Goal: Information Seeking & Learning: Learn about a topic

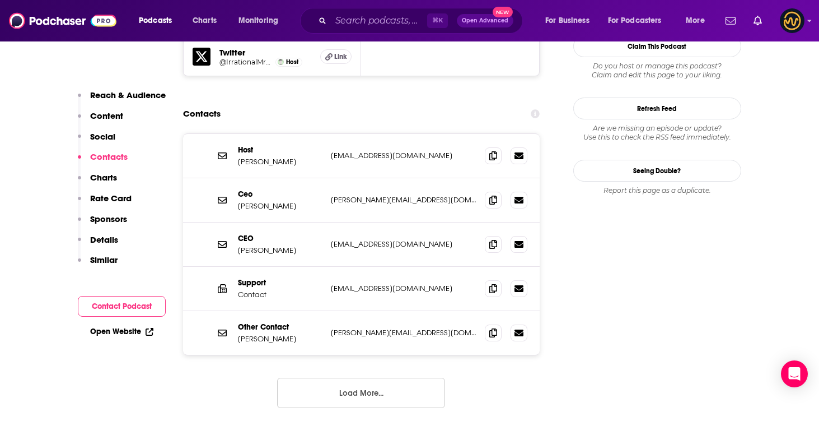
scroll to position [1138, 0]
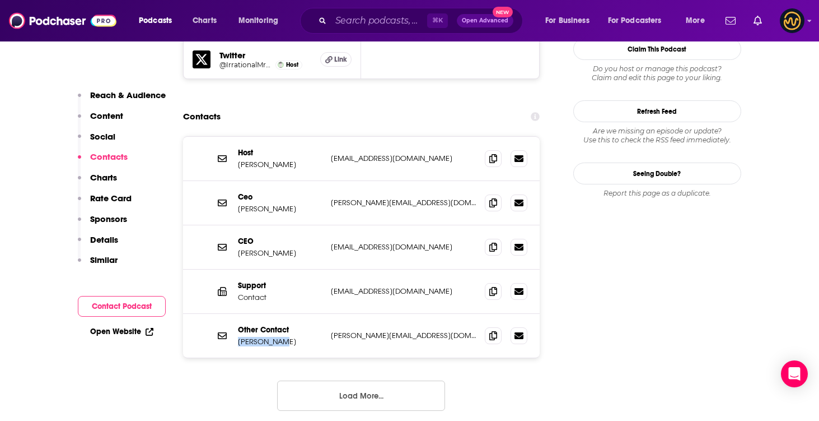
drag, startPoint x: 290, startPoint y: 292, endPoint x: 240, endPoint y: 294, distance: 50.4
click at [240, 337] on p "William Hes" at bounding box center [280, 342] width 84 height 10
click at [493, 330] on icon at bounding box center [493, 334] width 8 height 9
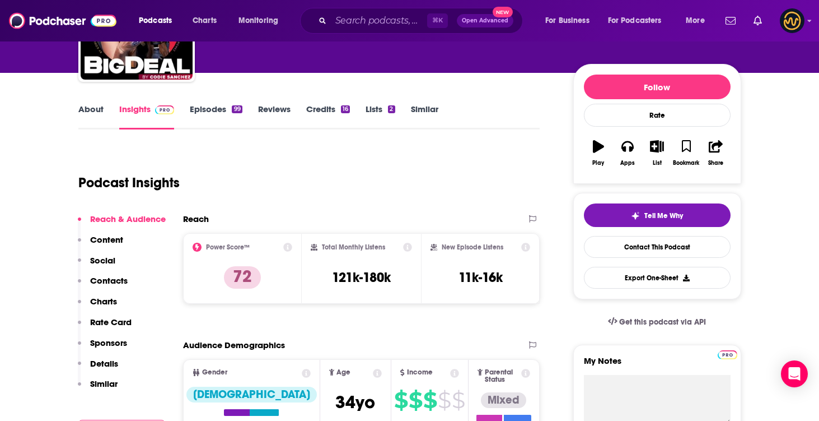
scroll to position [64, 0]
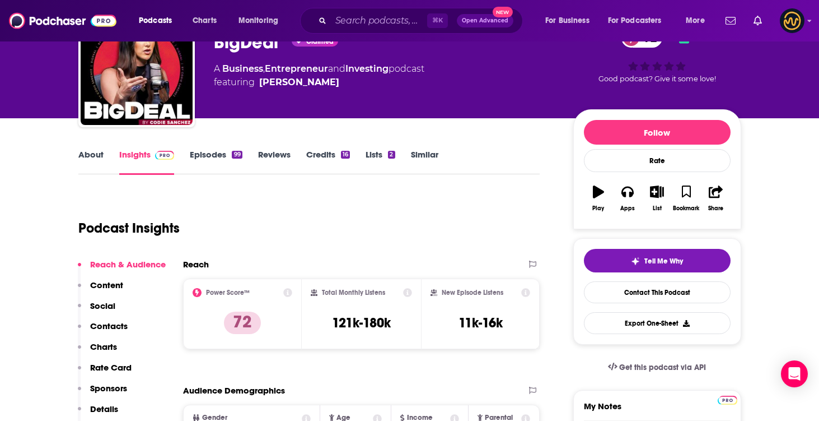
click at [221, 157] on link "Episodes 99" at bounding box center [216, 162] width 52 height 26
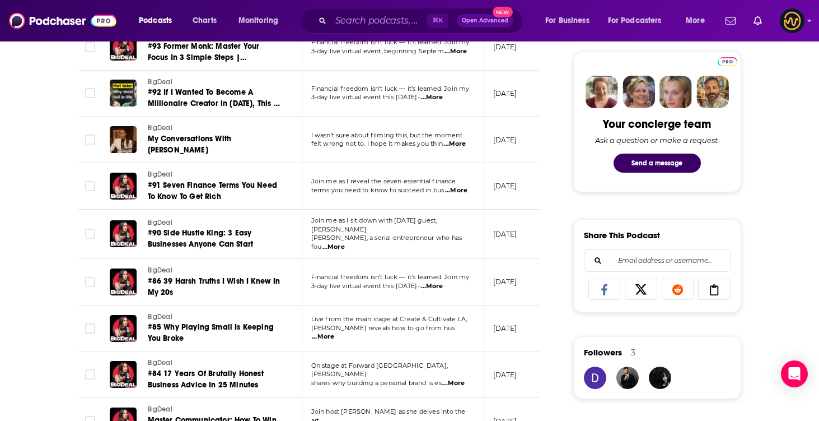
scroll to position [526, 0]
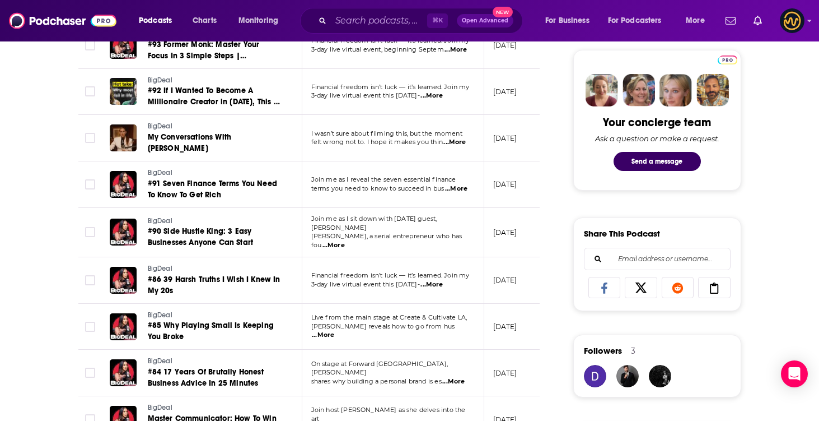
click at [460, 146] on td "I wasn’t sure about filming this, but the moment felt wrong not to. I hope it m…" at bounding box center [393, 138] width 182 height 46
click at [460, 142] on span "...More" at bounding box center [455, 142] width 22 height 9
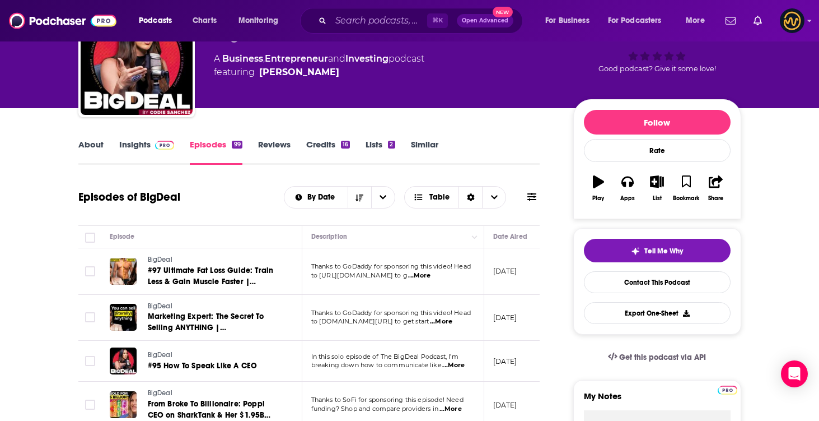
scroll to position [5, 0]
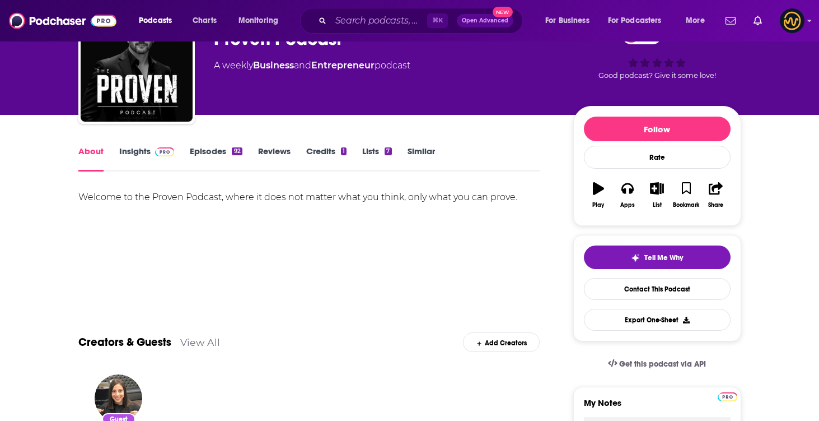
scroll to position [97, 0]
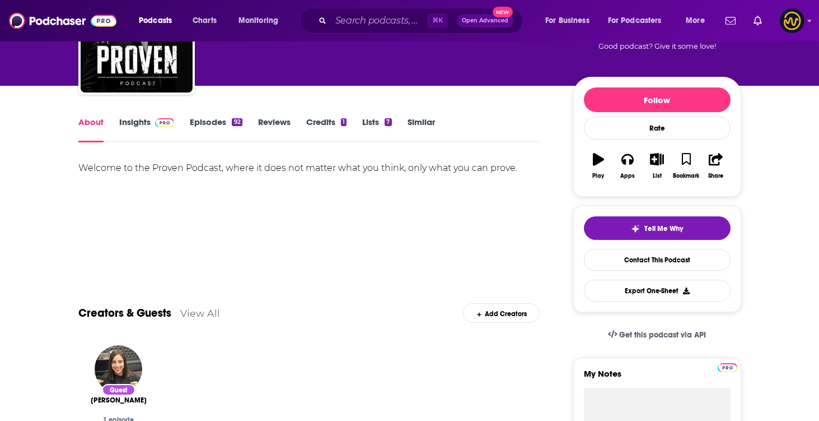
click at [148, 128] on link "Insights" at bounding box center [146, 129] width 55 height 26
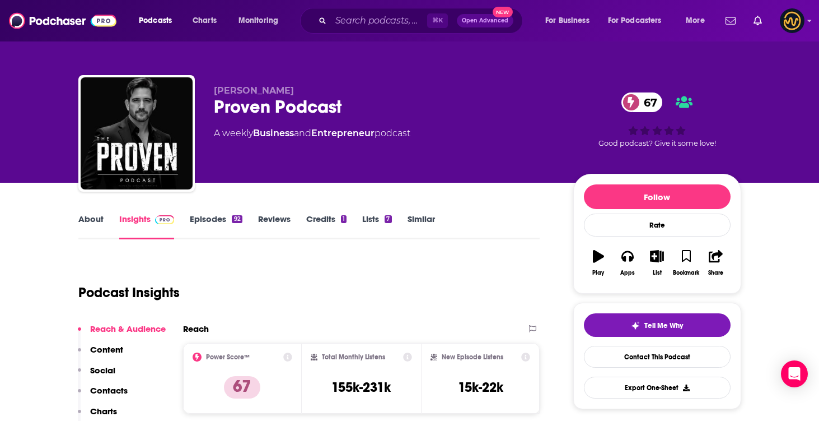
click at [231, 212] on div "About Insights Episodes 92 Reviews Credits 1 Lists 7 Similar" at bounding box center [309, 225] width 462 height 27
click at [220, 222] on link "Episodes 92" at bounding box center [216, 226] width 52 height 26
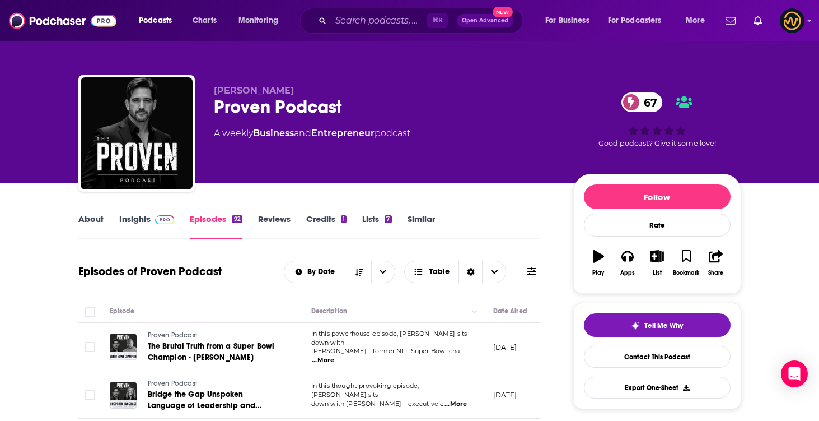
click at [159, 226] on link "Insights" at bounding box center [146, 226] width 55 height 26
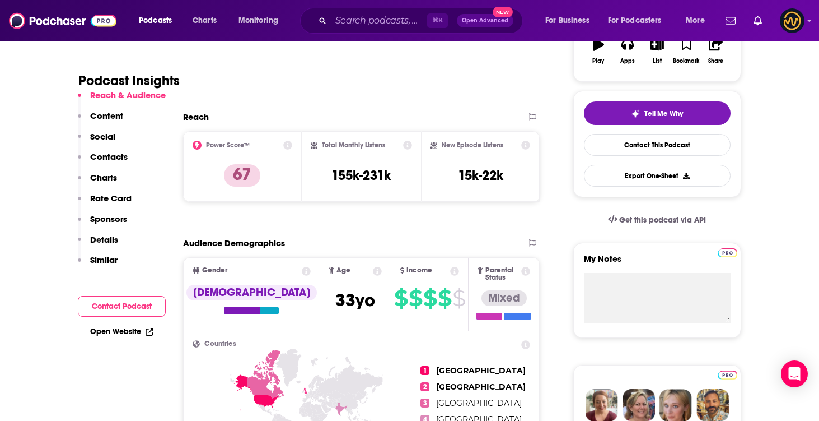
scroll to position [850, 0]
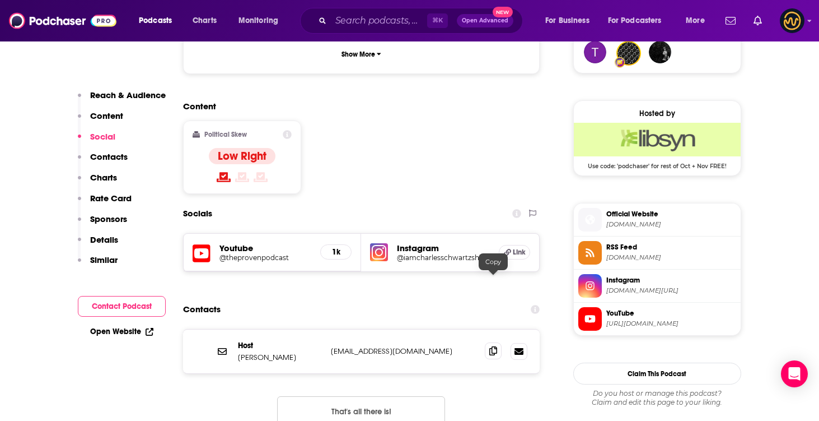
click at [497, 346] on icon at bounding box center [493, 350] width 8 height 9
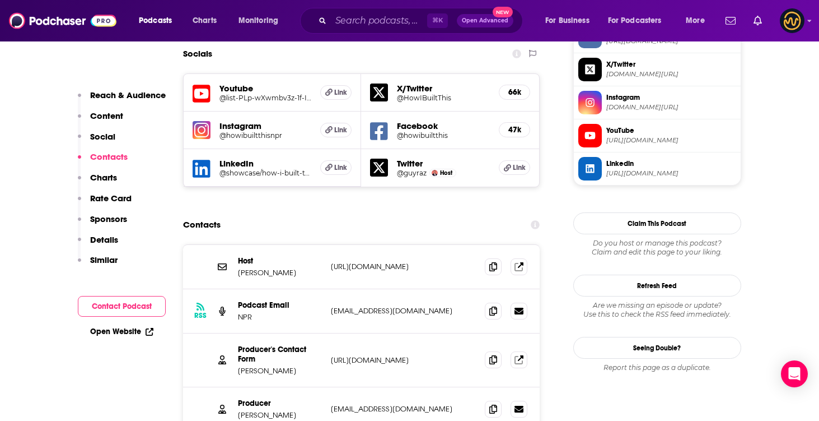
scroll to position [1048, 0]
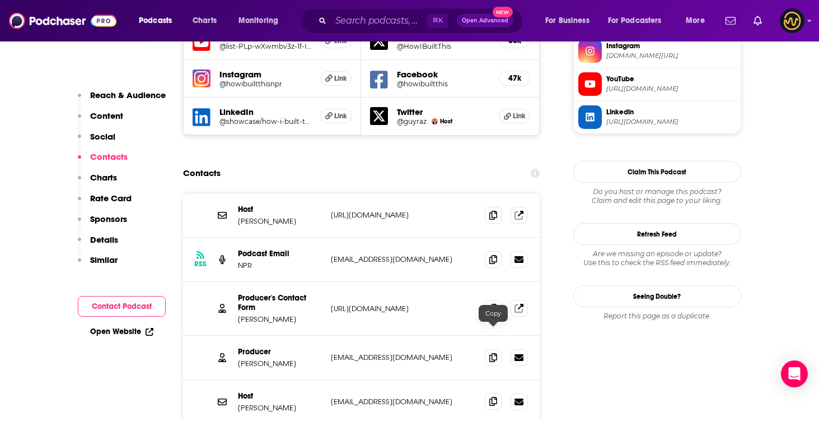
click at [490, 393] on span at bounding box center [493, 401] width 17 height 17
click at [494, 352] on icon at bounding box center [493, 356] width 8 height 9
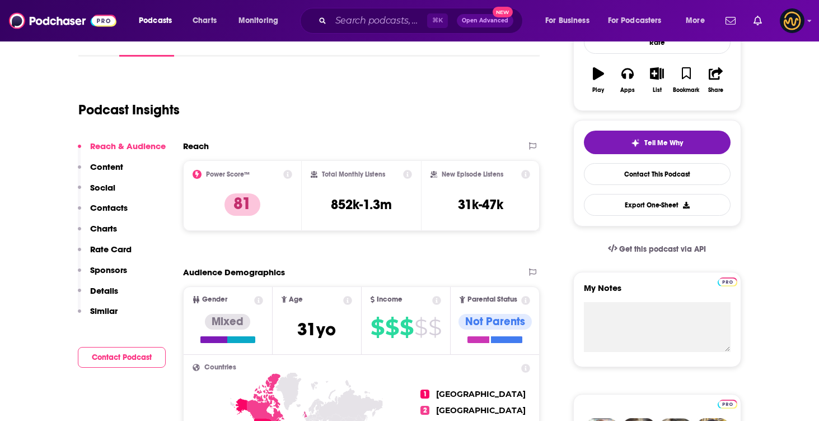
scroll to position [76, 0]
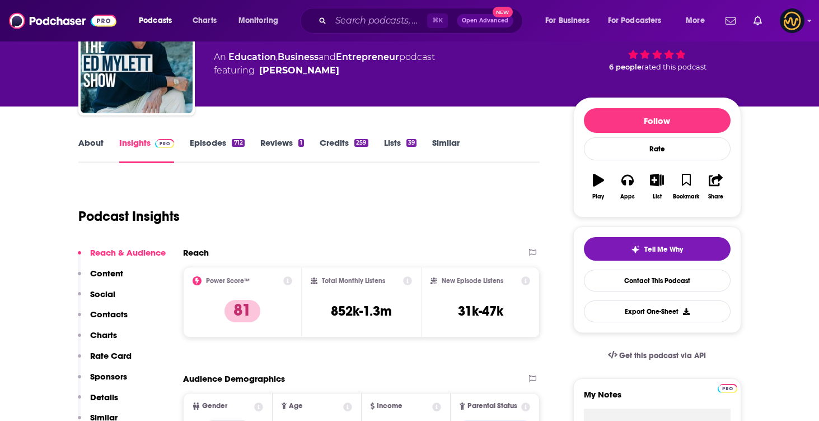
click at [222, 141] on link "Episodes 712" at bounding box center [217, 150] width 54 height 26
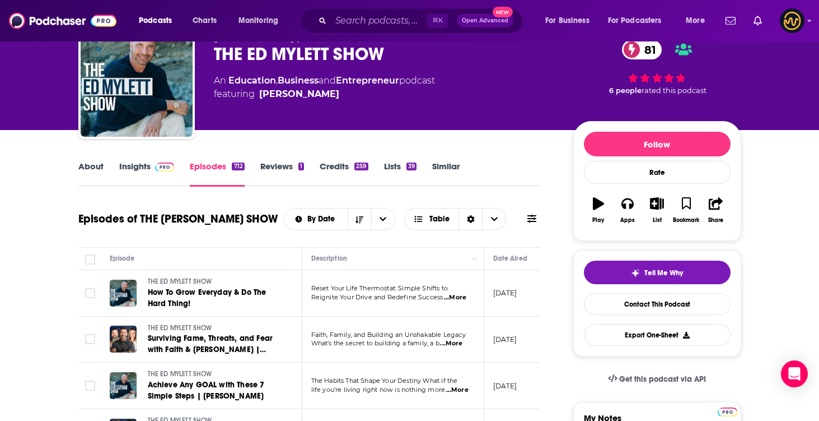
scroll to position [47, 0]
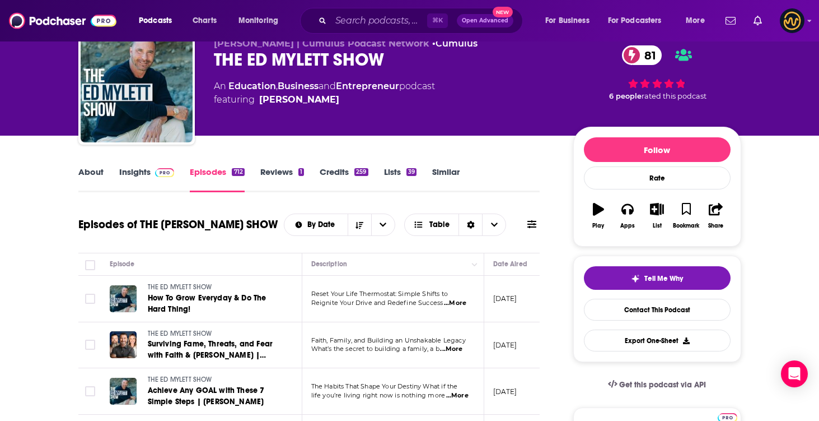
click at [149, 166] on link "Insights" at bounding box center [146, 179] width 55 height 26
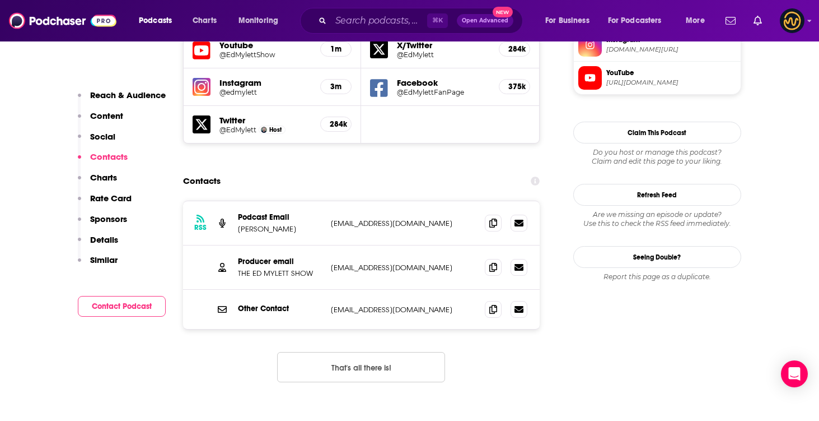
scroll to position [1025, 0]
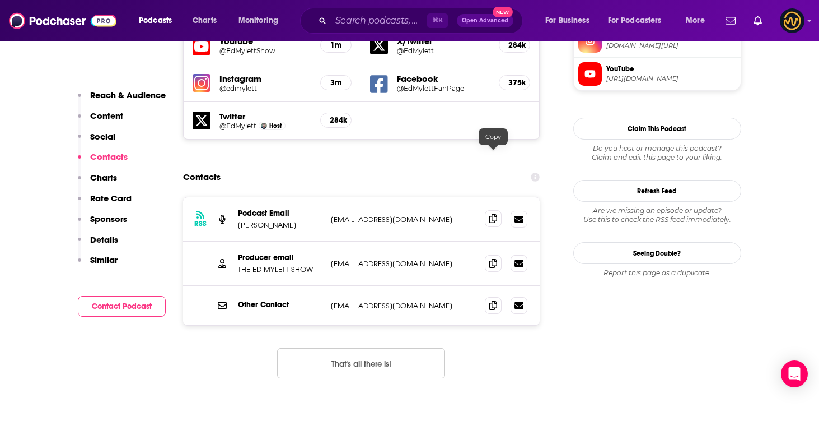
click at [492, 214] on icon at bounding box center [493, 218] width 8 height 9
click at [493, 258] on icon at bounding box center [493, 262] width 8 height 9
click at [491, 300] on icon at bounding box center [493, 304] width 8 height 9
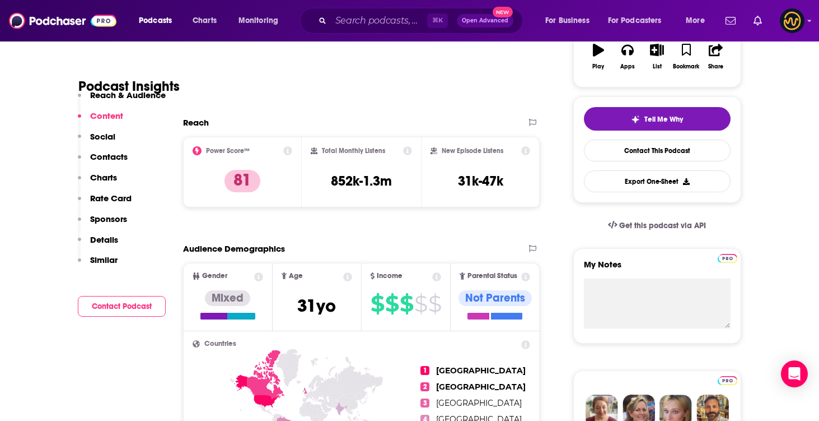
scroll to position [0, 0]
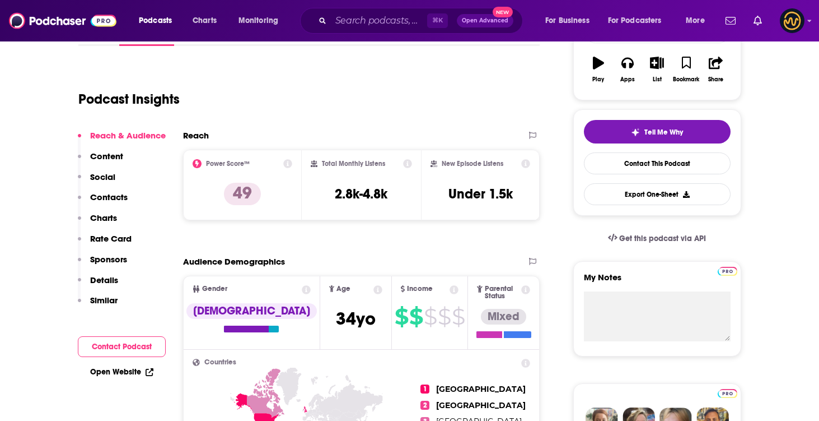
scroll to position [235, 0]
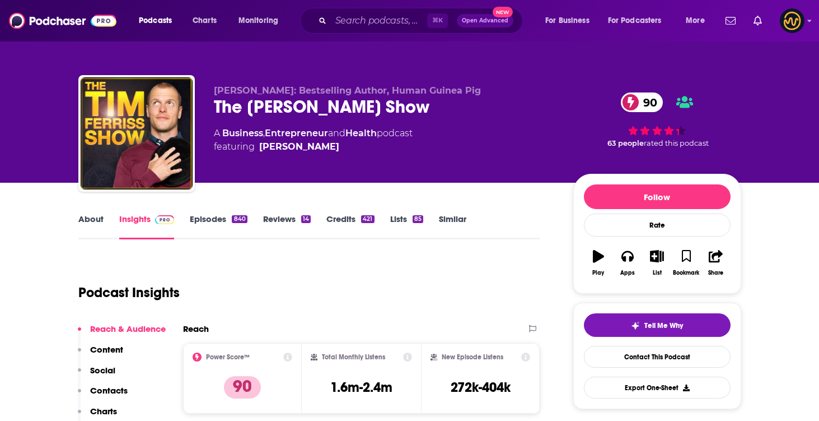
click at [213, 221] on link "Episodes 840" at bounding box center [218, 226] width 57 height 26
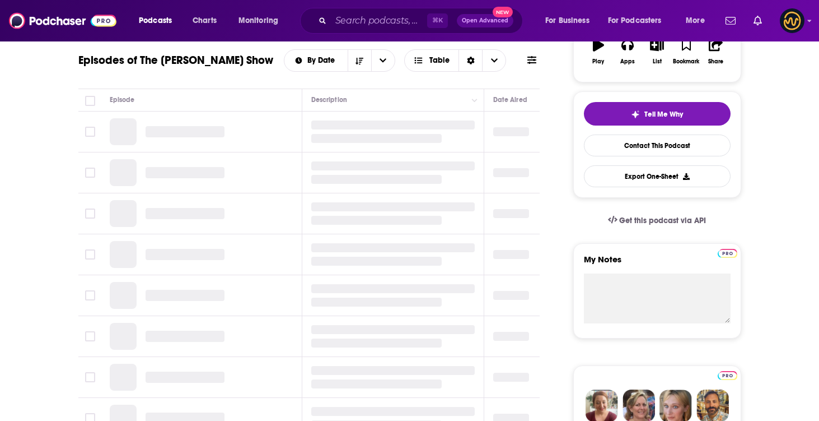
scroll to position [209, 0]
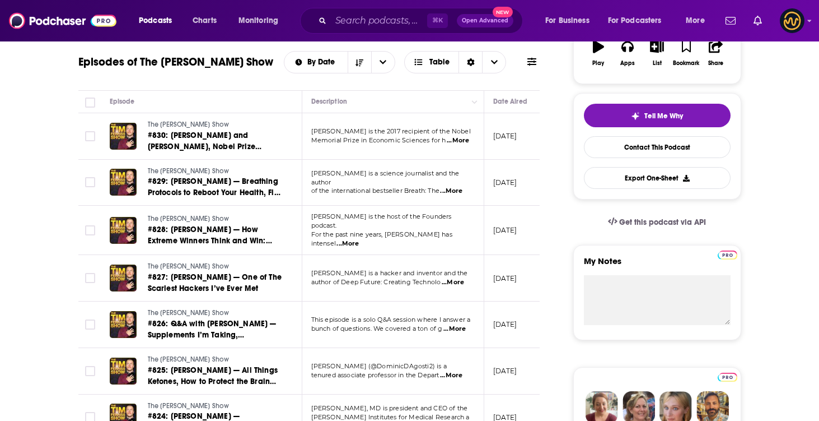
click at [359, 239] on span "...More" at bounding box center [348, 243] width 22 height 9
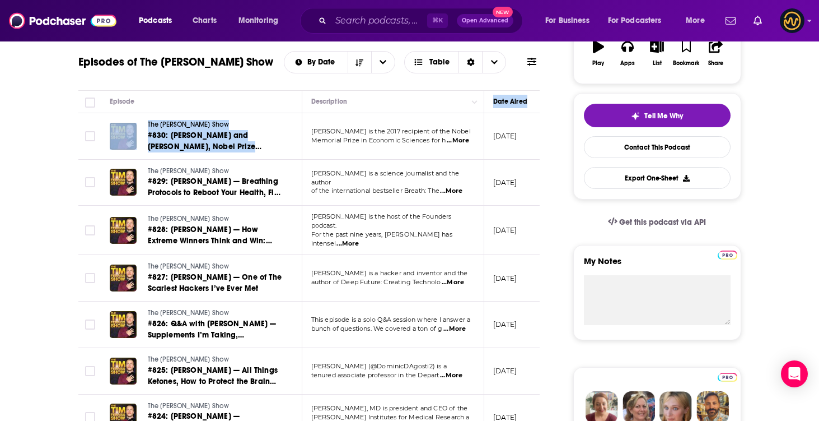
drag, startPoint x: 414, startPoint y: 109, endPoint x: 476, endPoint y: 125, distance: 63.7
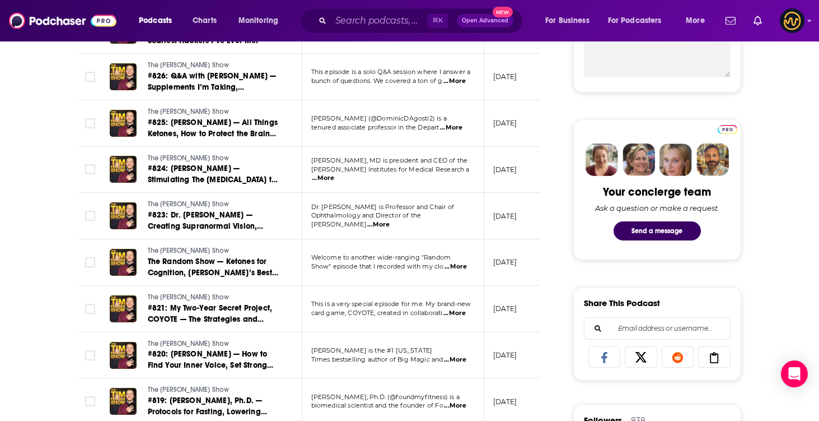
scroll to position [458, 0]
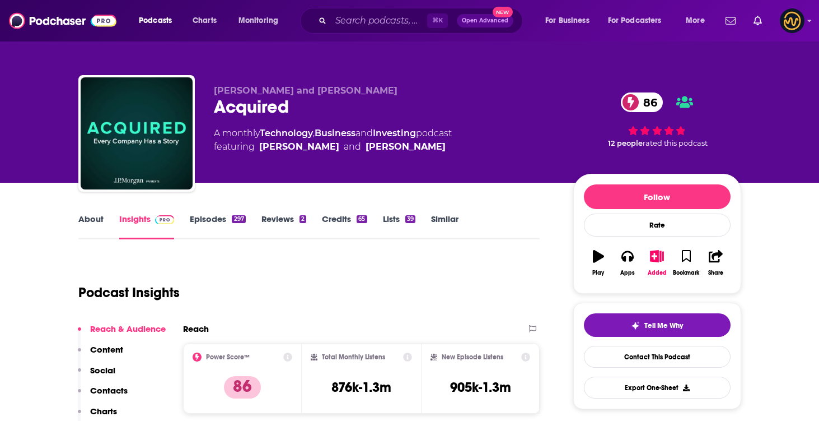
click at [218, 217] on link "Episodes 297" at bounding box center [217, 226] width 55 height 26
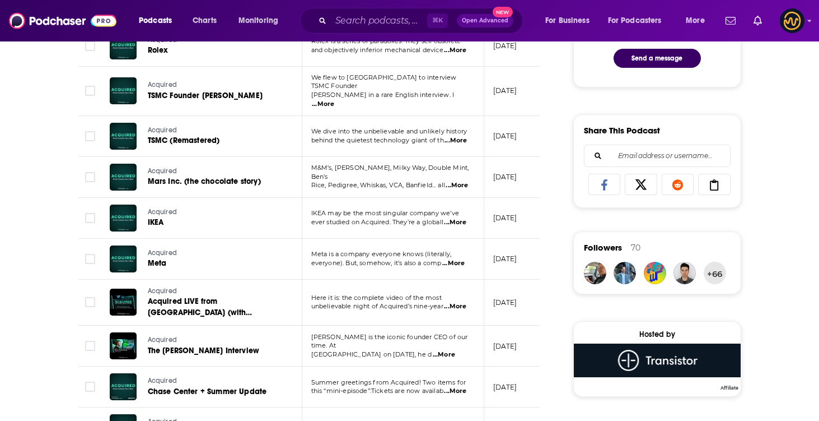
scroll to position [642, 0]
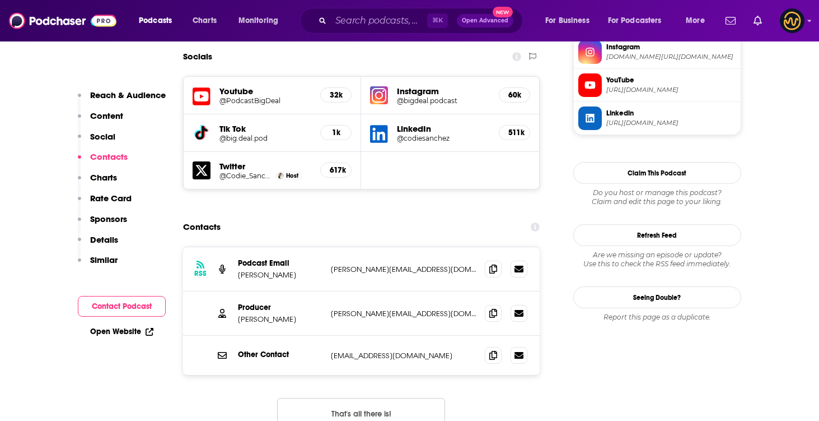
scroll to position [982, 0]
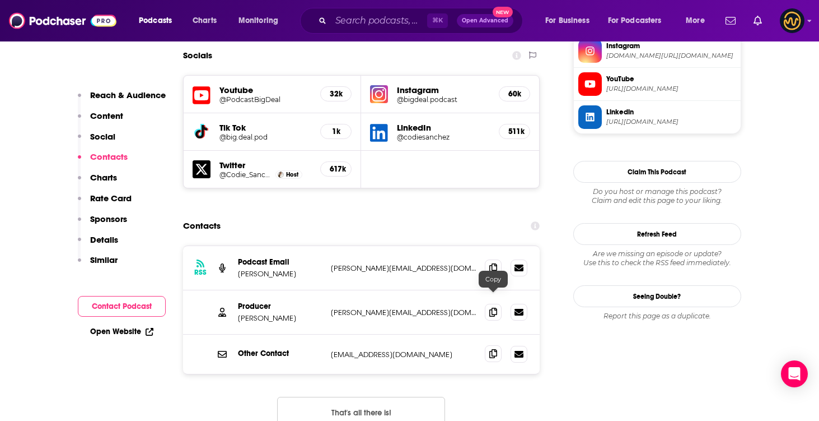
click at [492, 349] on icon at bounding box center [493, 353] width 8 height 9
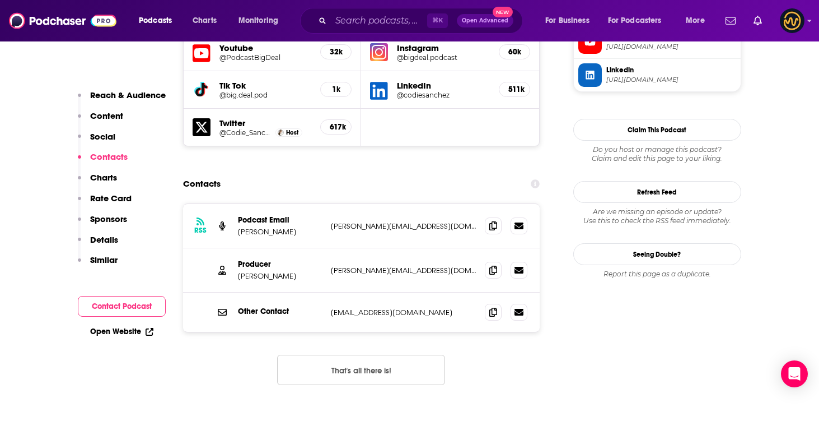
scroll to position [1025, 0]
click at [490, 220] on icon at bounding box center [493, 224] width 8 height 9
click at [492, 302] on span at bounding box center [493, 310] width 17 height 17
click at [403, 21] on input "Search podcasts, credits, & more..." at bounding box center [379, 21] width 96 height 18
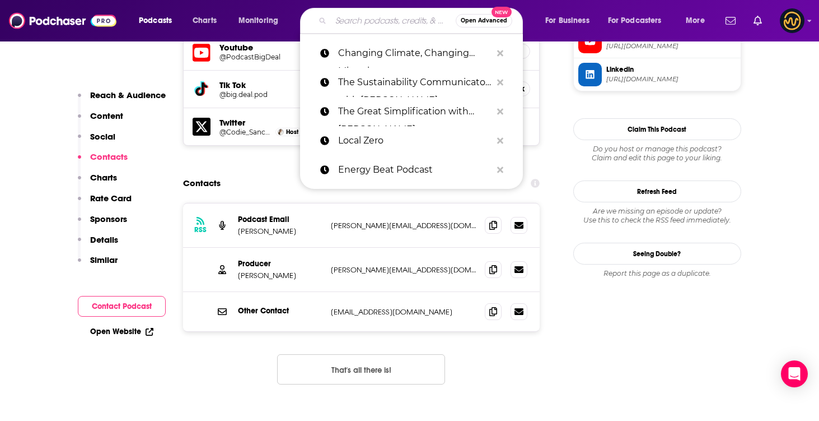
paste input "Invest Well, Be Well"
type input "Invest Well, Be Well"
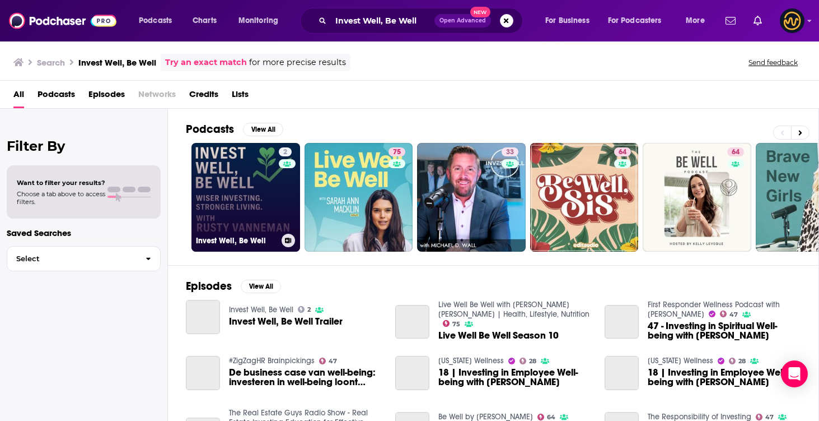
click at [249, 210] on link "2 Invest Well, Be Well" at bounding box center [246, 197] width 109 height 109
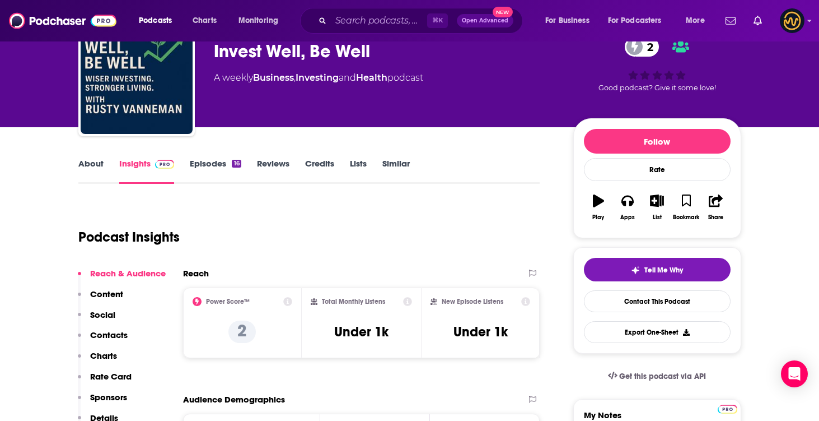
scroll to position [54, 0]
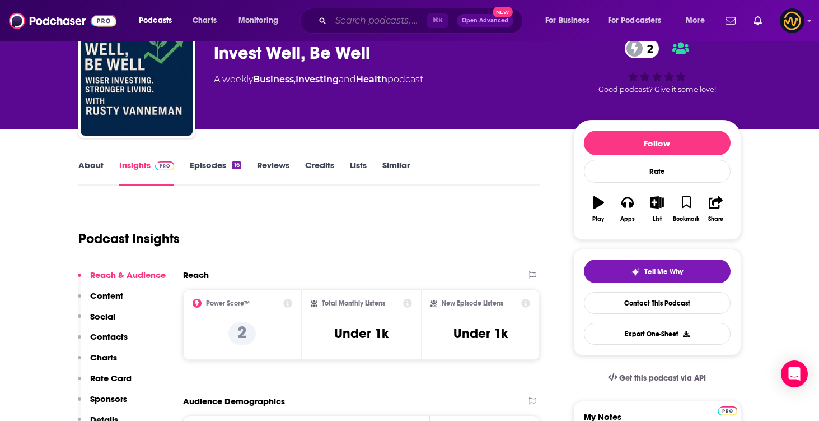
click at [361, 21] on input "Search podcasts, credits, & more..." at bounding box center [379, 21] width 96 height 18
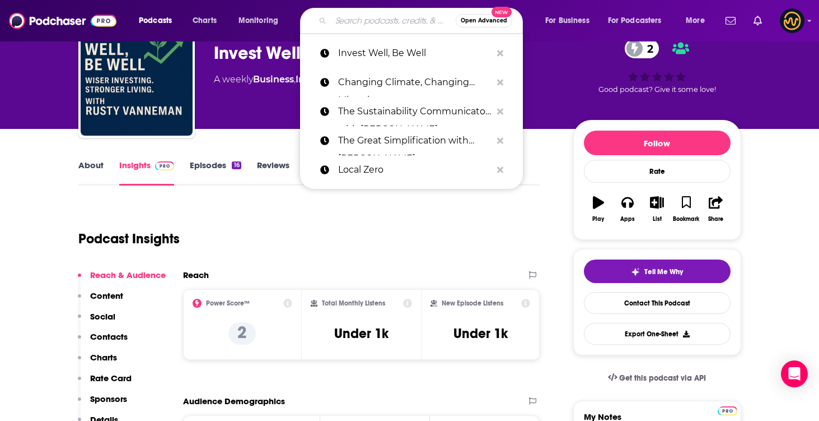
paste input "The School of Greatness"
type input "The School of Greatness"
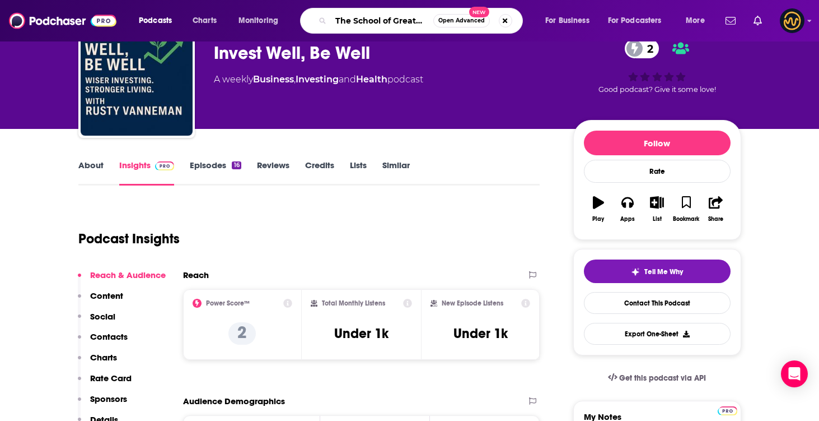
scroll to position [0, 6]
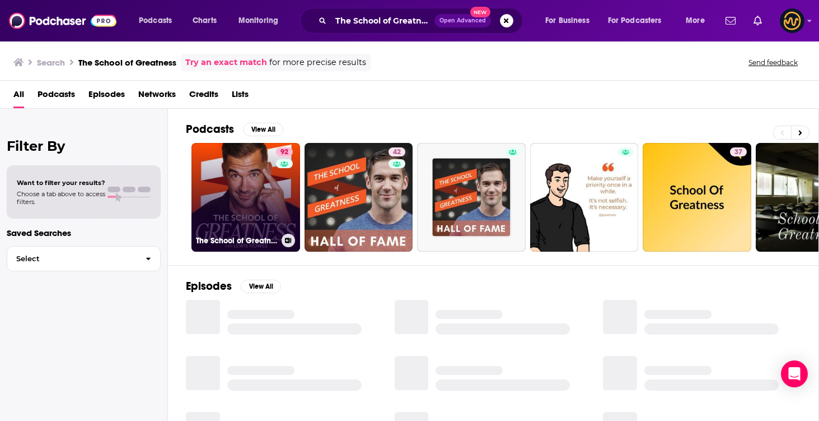
click at [259, 217] on link "92 The School of Greatness" at bounding box center [246, 197] width 109 height 109
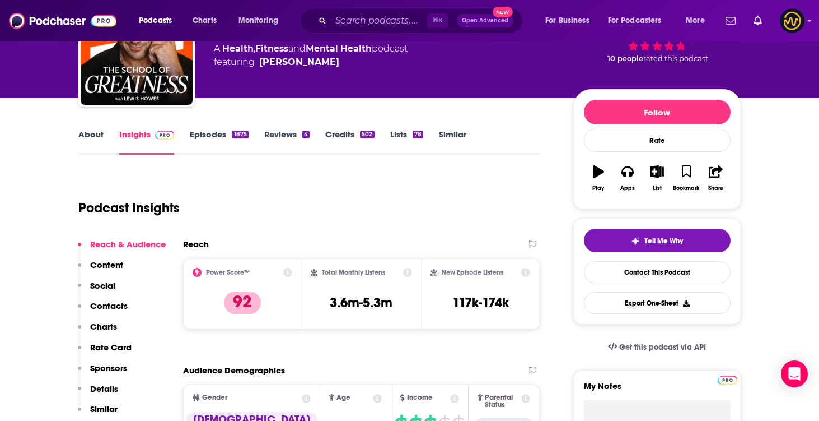
scroll to position [63, 0]
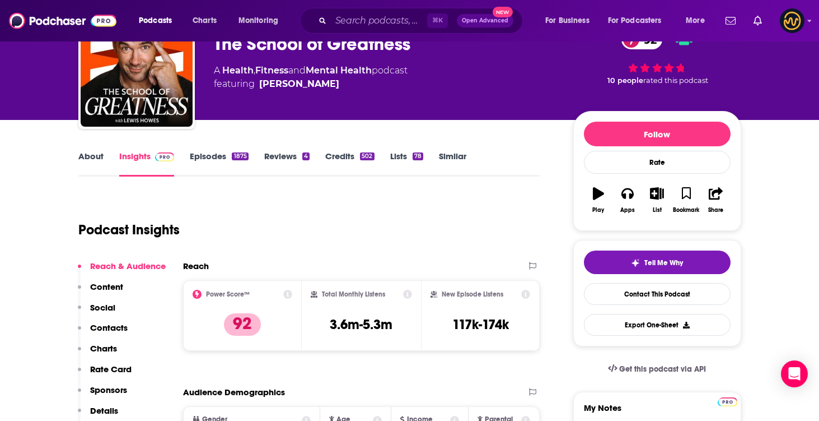
click at [216, 149] on div "About Insights Episodes 1875 Reviews 4 Credits 502 Lists 78 Similar" at bounding box center [309, 162] width 462 height 27
click at [215, 152] on link "Episodes 1875" at bounding box center [219, 164] width 58 height 26
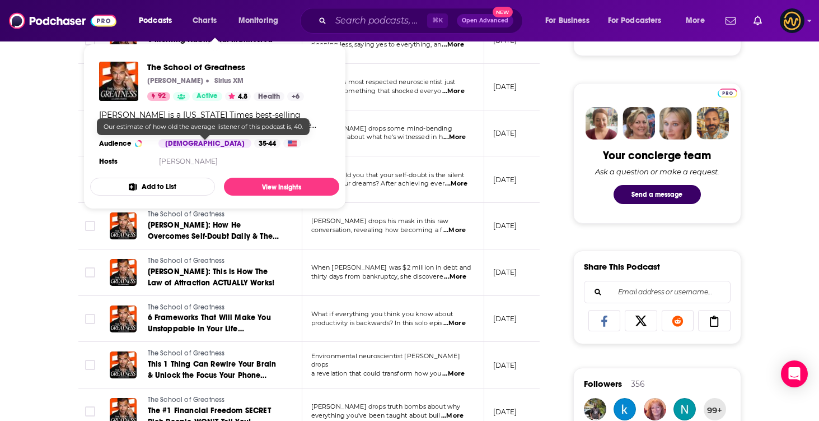
scroll to position [530, 0]
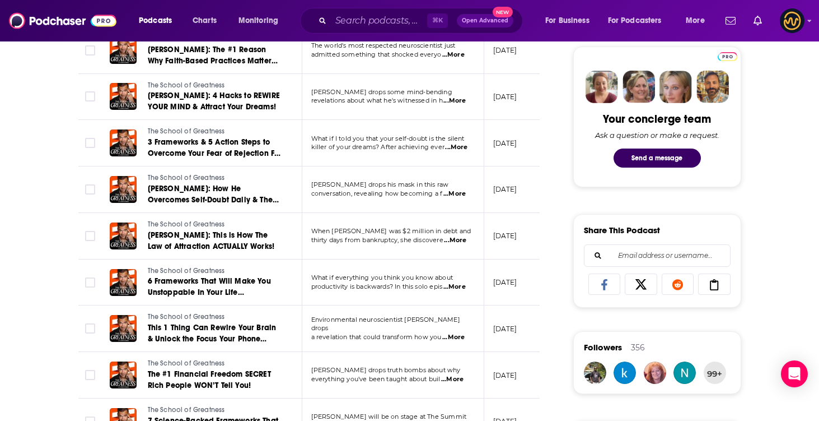
click at [65, 216] on div "About Insights Episodes 1875 Reviews 4 Credits 502 Lists 78 Similar Episodes of…" at bounding box center [316, 417] width 513 height 1470
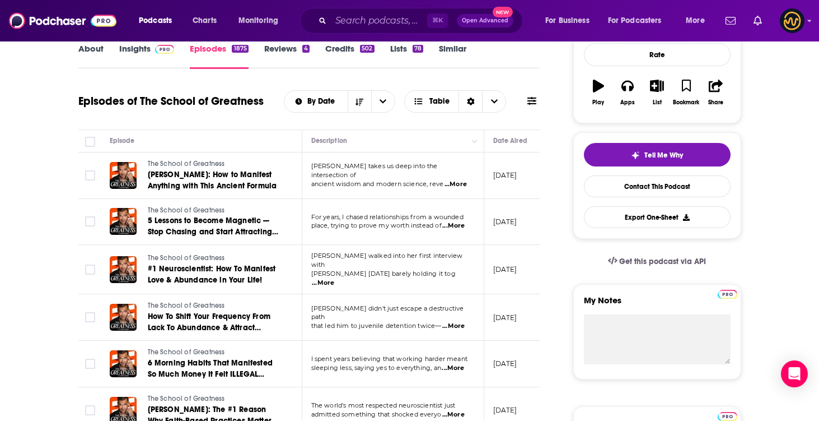
scroll to position [0, 0]
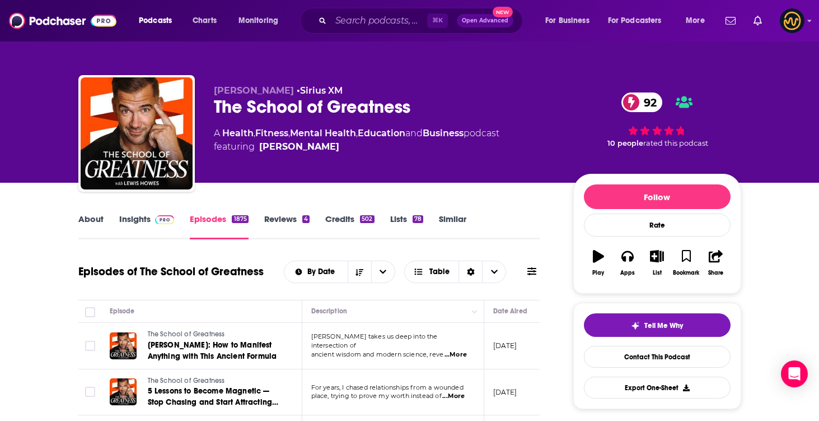
click at [135, 220] on link "Insights" at bounding box center [146, 226] width 55 height 26
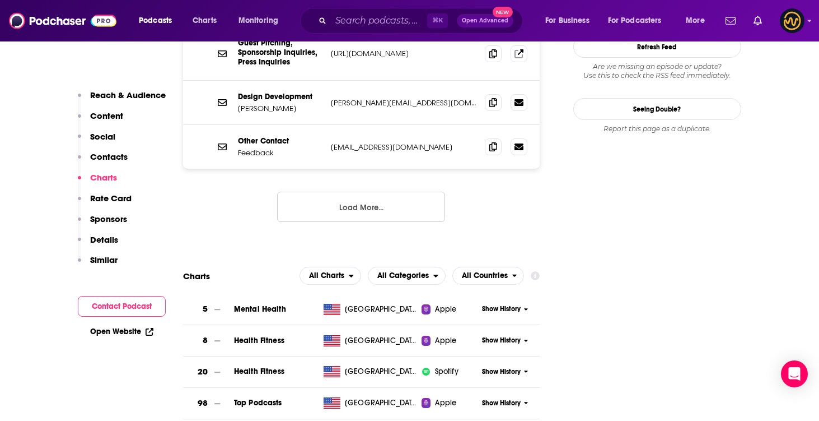
scroll to position [1013, 0]
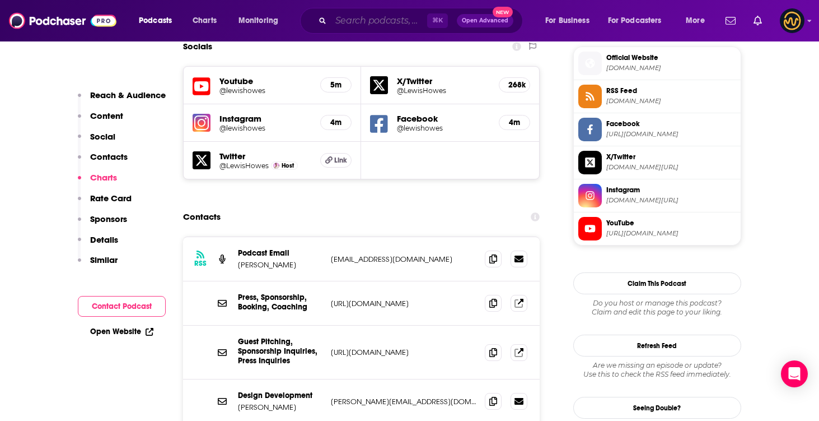
click at [346, 22] on input "Search podcasts, credits, & more..." at bounding box center [379, 21] width 96 height 18
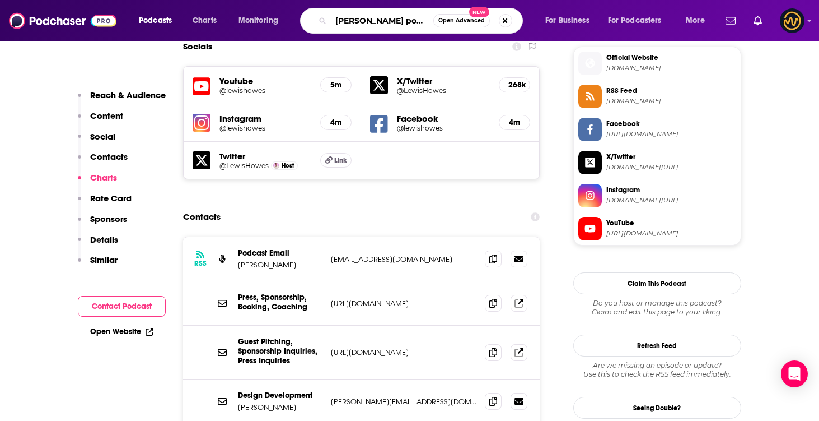
type input "[PERSON_NAME] podcast"
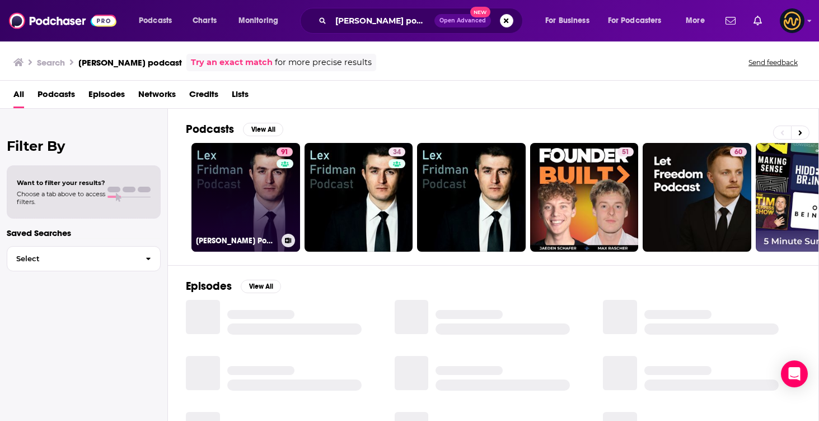
click at [241, 183] on link "91 [PERSON_NAME] Podcast" at bounding box center [246, 197] width 109 height 109
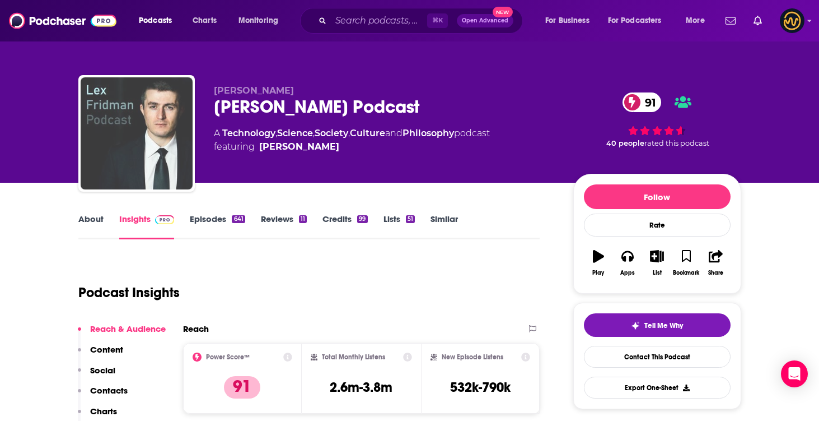
click at [138, 150] on img "Lex Fridman Podcast" at bounding box center [137, 133] width 112 height 112
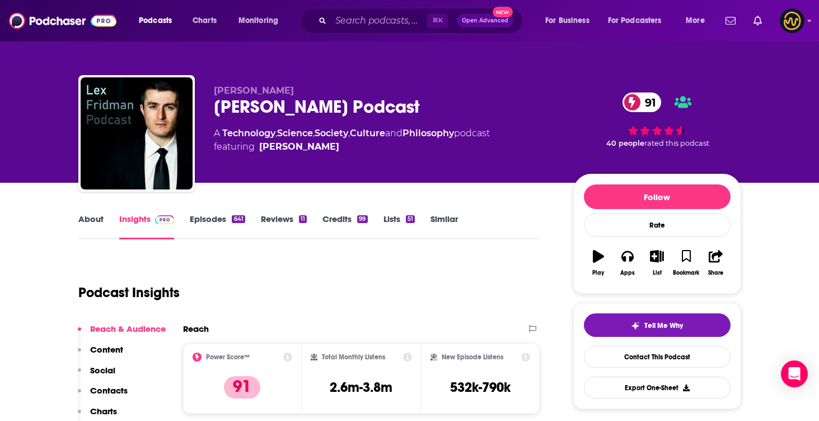
click at [82, 229] on link "About" at bounding box center [90, 226] width 25 height 26
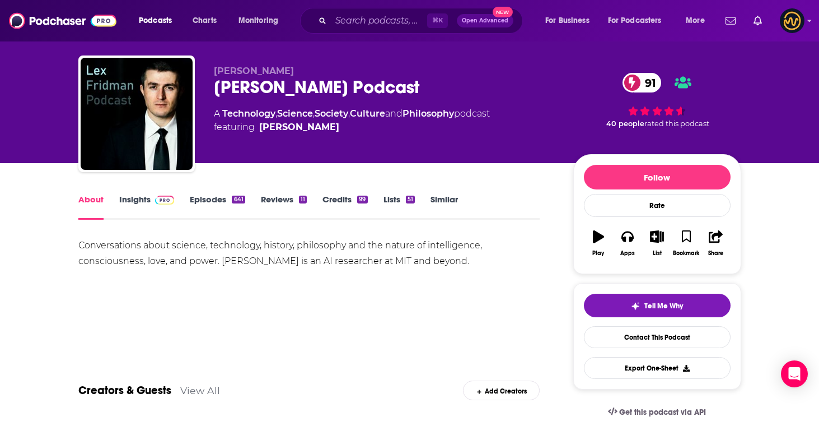
scroll to position [36, 0]
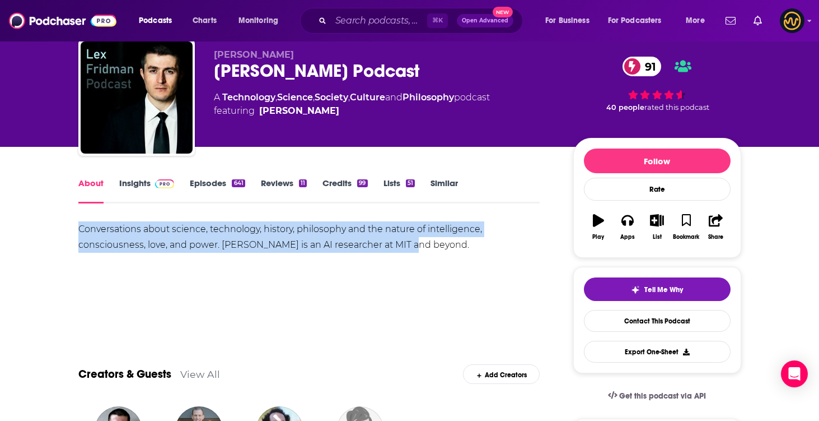
drag, startPoint x: 85, startPoint y: 225, endPoint x: 503, endPoint y: 248, distance: 419.6
copy div "Conversations about science, technology, history, philosophy and the nature of …"
click at [148, 185] on link "Insights" at bounding box center [146, 191] width 55 height 26
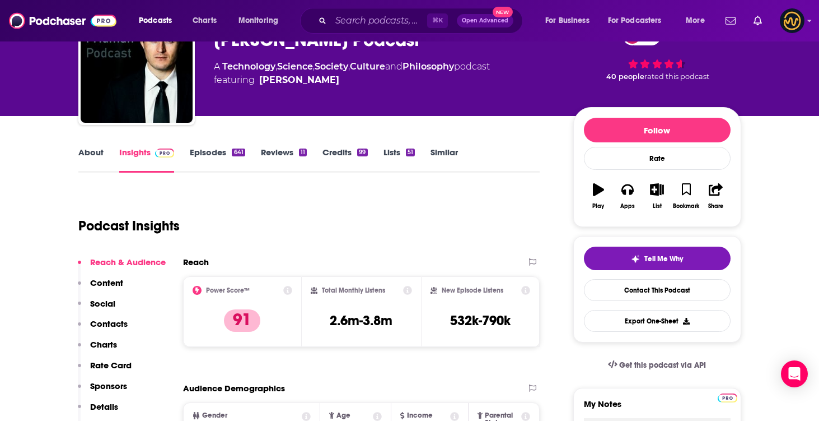
scroll to position [164, 0]
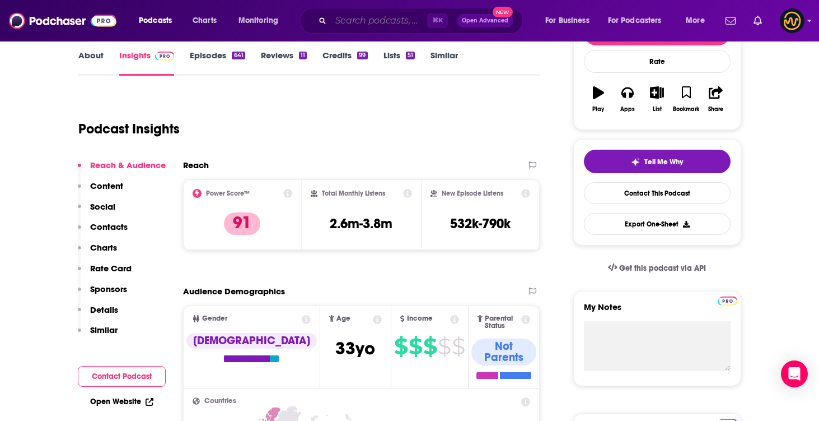
click at [372, 26] on input "Search podcasts, credits, & more..." at bounding box center [379, 21] width 96 height 18
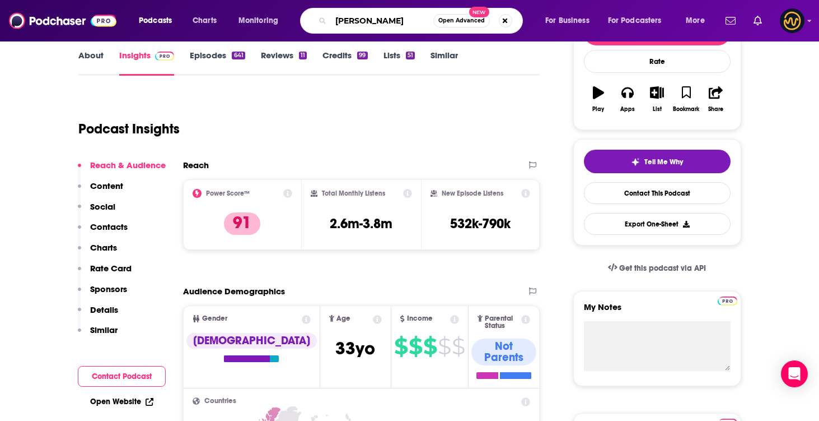
type input "[PERSON_NAME]"
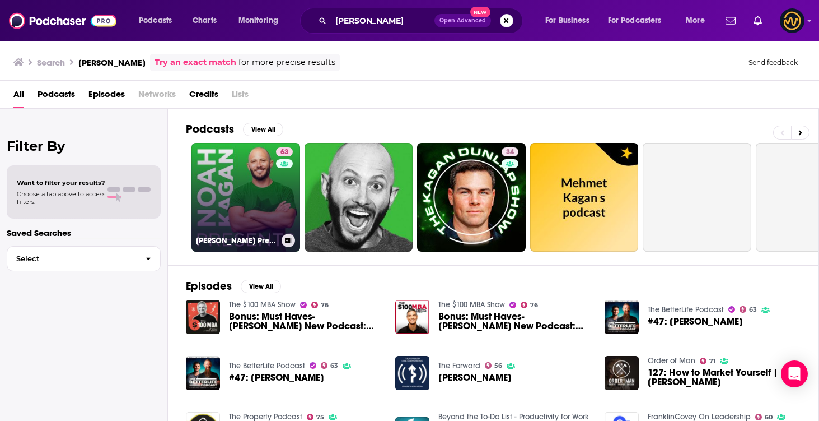
click at [255, 223] on link "63 [PERSON_NAME] Presents" at bounding box center [246, 197] width 109 height 109
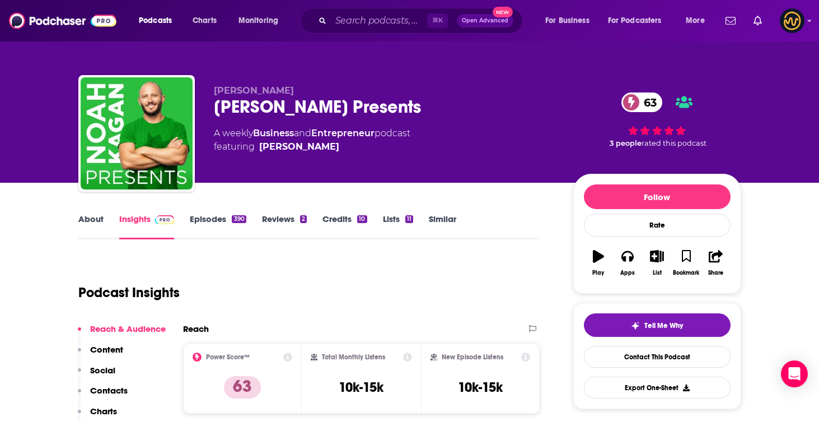
click at [208, 226] on link "Episodes 390" at bounding box center [218, 226] width 56 height 26
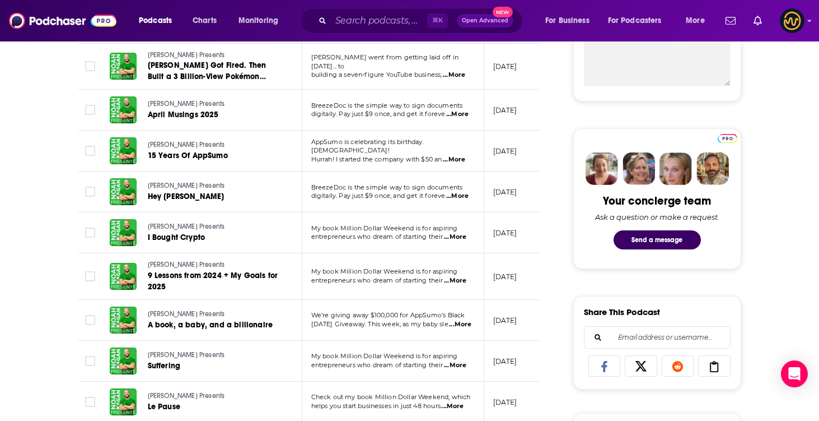
scroll to position [446, 0]
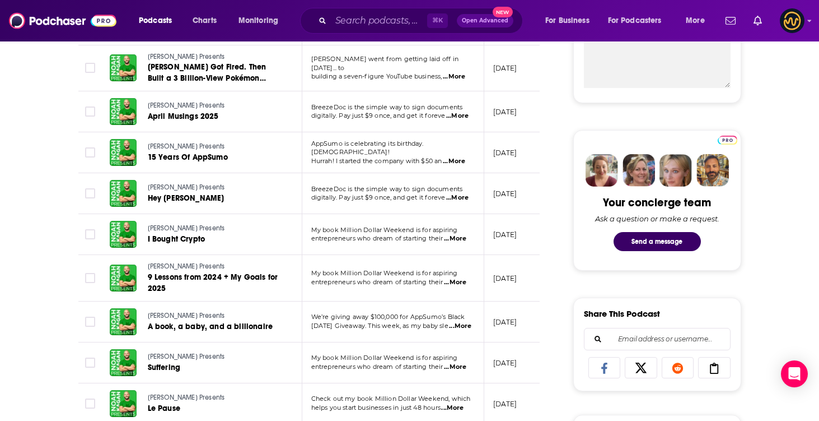
click at [449, 197] on span "...More" at bounding box center [457, 197] width 22 height 9
click at [539, 114] on td "[DATE]" at bounding box center [520, 111] width 73 height 41
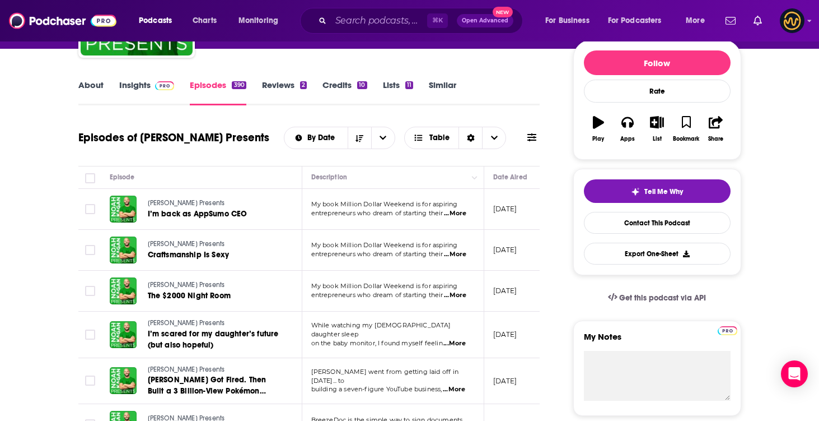
scroll to position [0, 0]
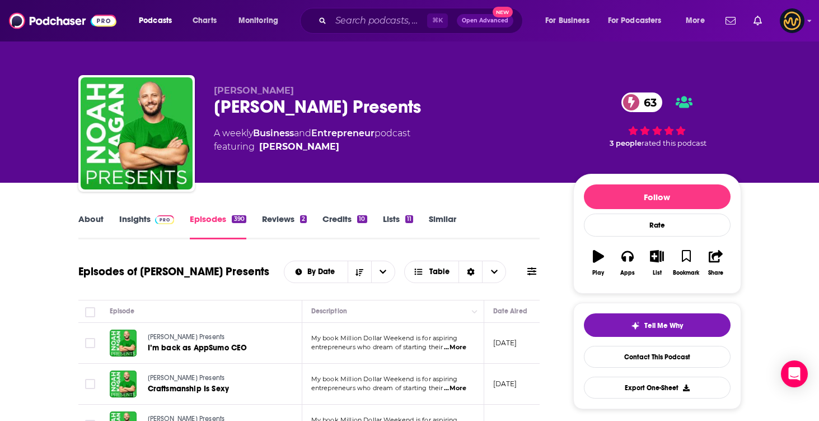
click at [151, 223] on span at bounding box center [163, 218] width 24 height 11
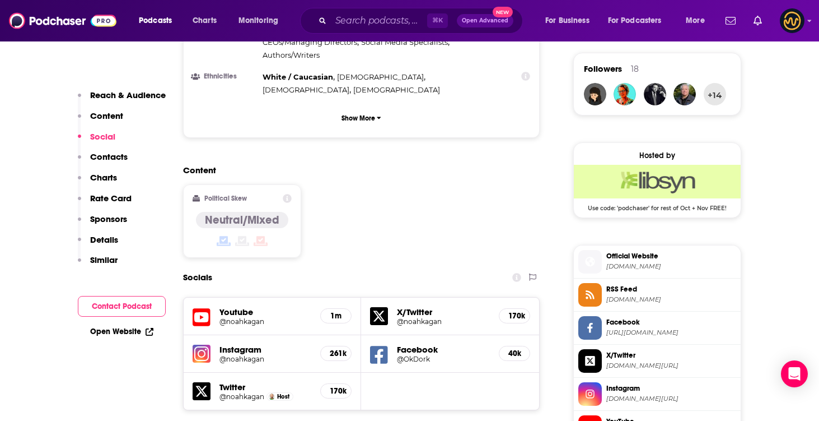
scroll to position [1111, 0]
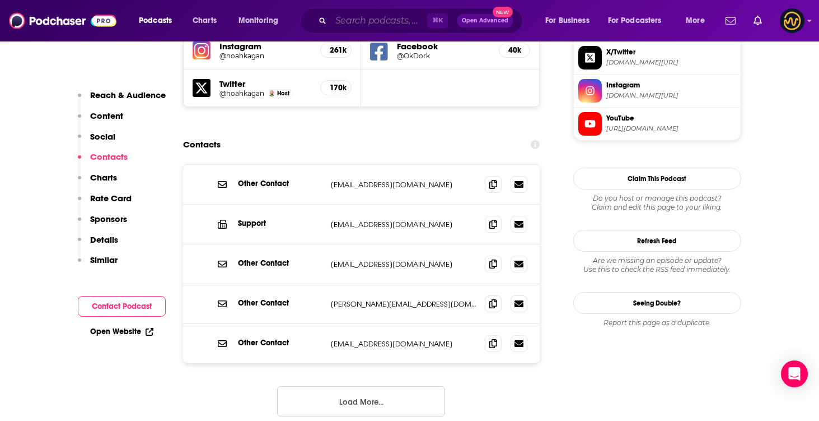
click at [369, 19] on input "Search podcasts, credits, & more..." at bounding box center [379, 21] width 96 height 18
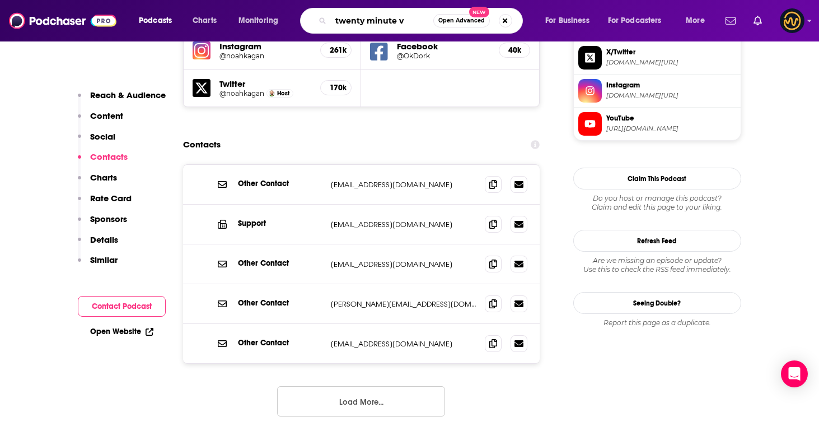
type input "twenty minute vc"
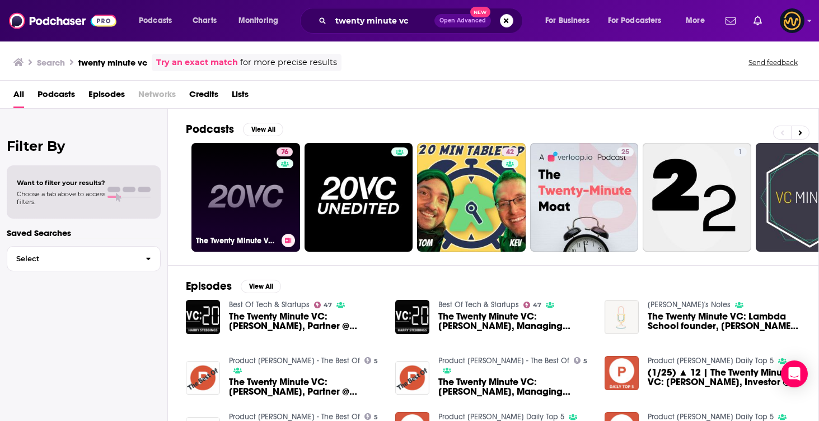
click at [257, 206] on link "76 The Twenty Minute VC (20VC): Venture Capital | Startup Funding | The Pitch" at bounding box center [246, 197] width 109 height 109
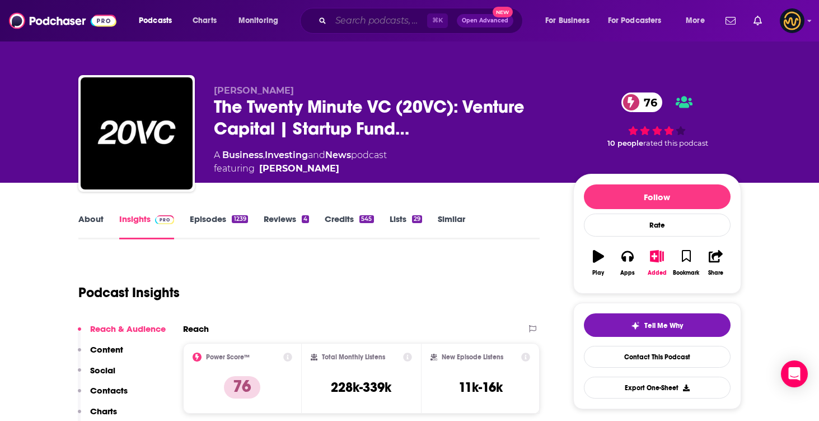
click at [358, 24] on input "Search podcasts, credits, & more..." at bounding box center [379, 21] width 96 height 18
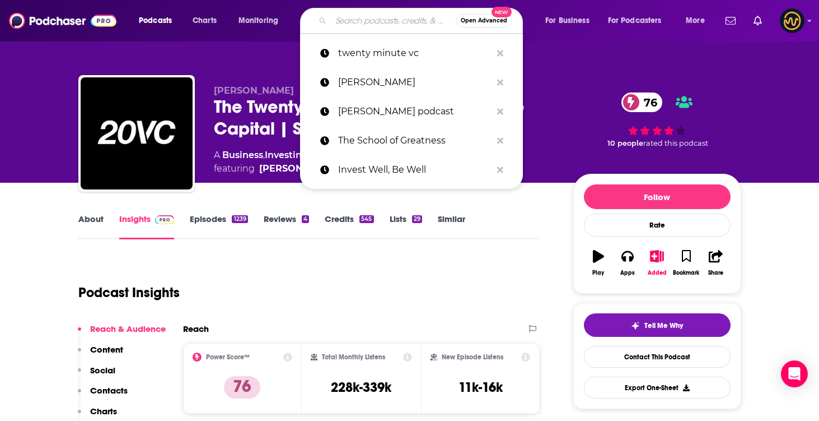
paste input "The Wellness Business Show"
type input "The Wellness Business Show"
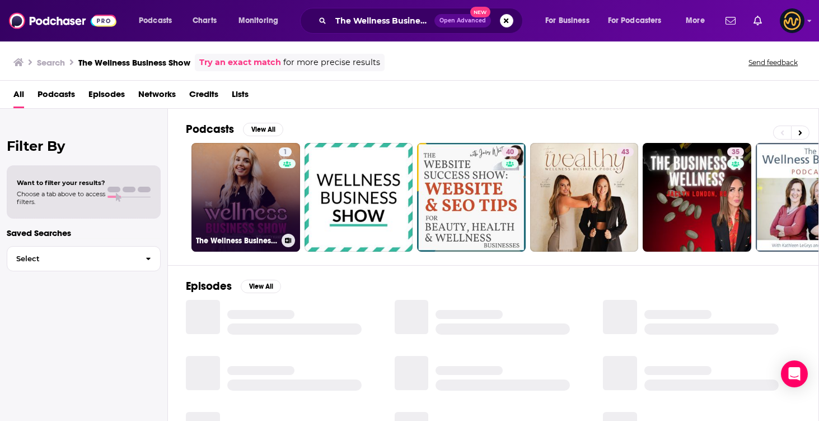
click at [241, 187] on link "1 The Wellness Business Show" at bounding box center [246, 197] width 109 height 109
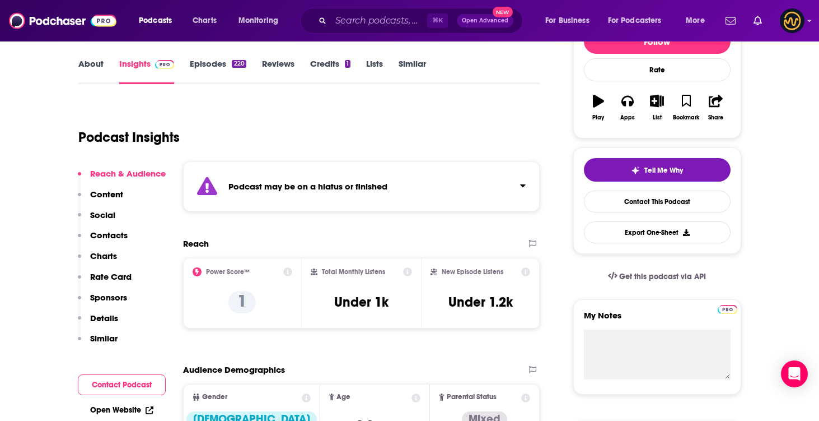
scroll to position [158, 0]
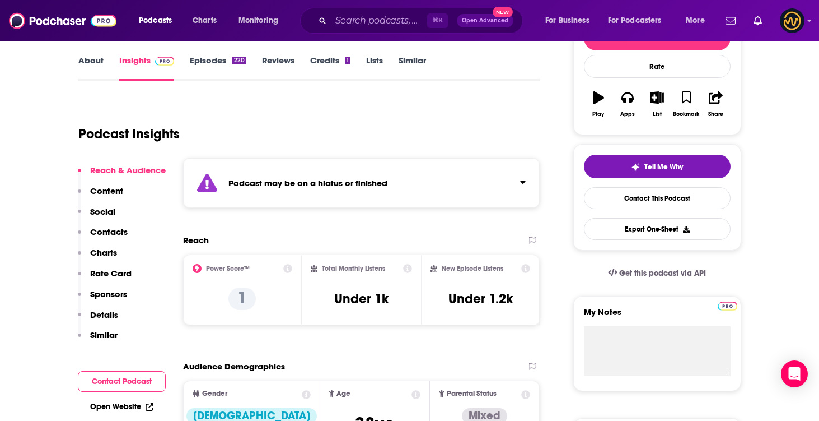
click at [525, 185] on icon "Click to expand status details" at bounding box center [523, 182] width 6 height 9
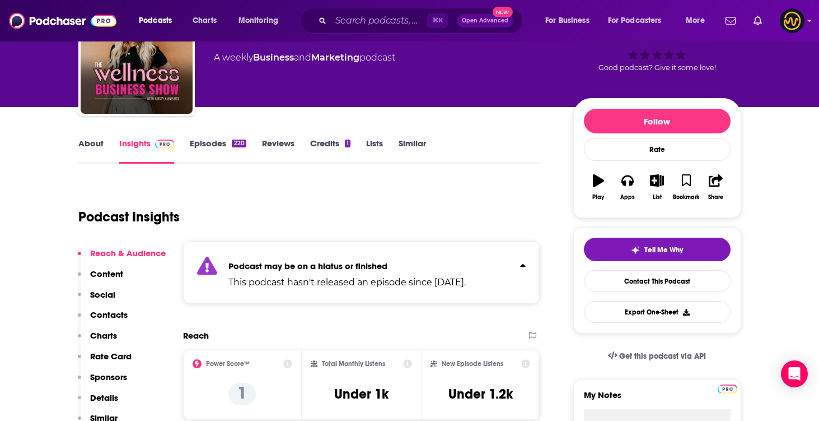
scroll to position [0, 0]
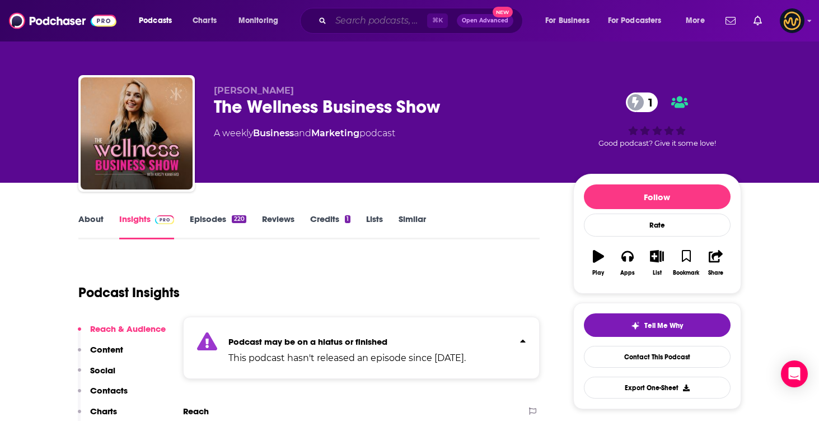
click at [368, 26] on input "Search podcasts, credits, & more..." at bounding box center [379, 21] width 96 height 18
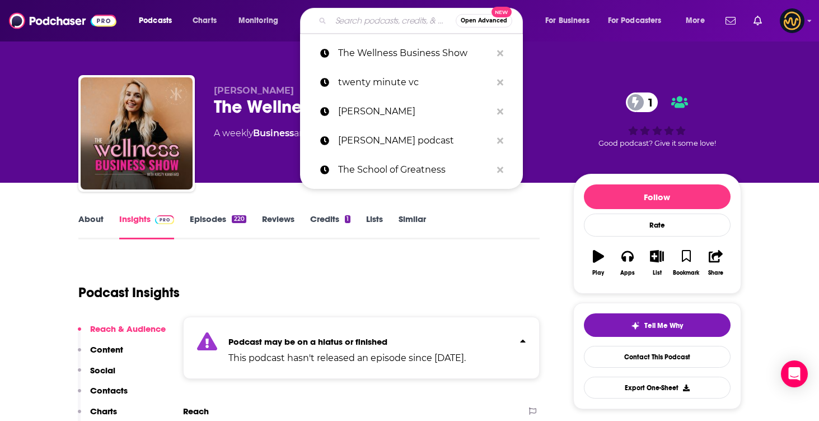
paste input "Mind Your Business"
type input "Mind Your Business"
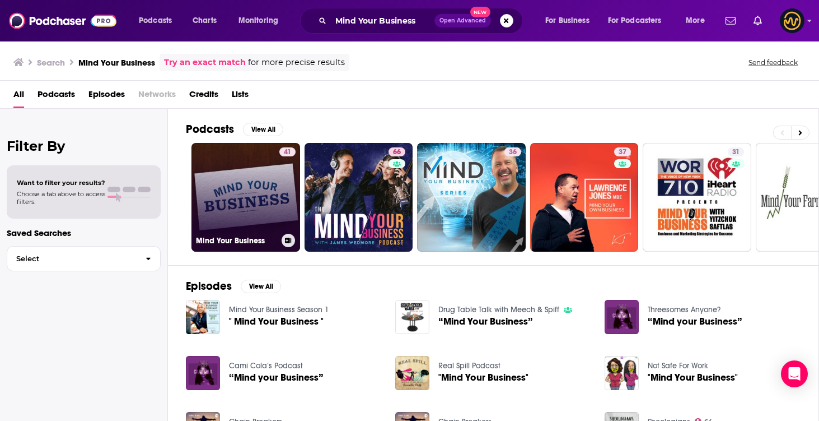
click at [261, 199] on link "41 Mind Your Business" at bounding box center [246, 197] width 109 height 109
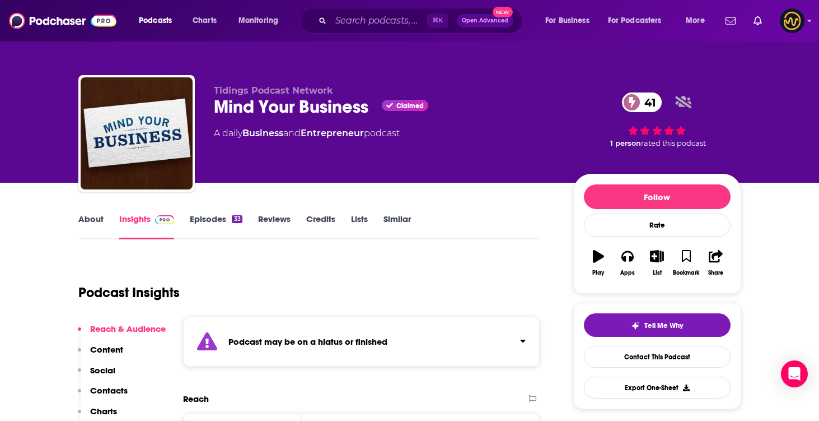
click at [344, 341] on strong "Podcast may be on a hiatus or finished" at bounding box center [308, 341] width 159 height 11
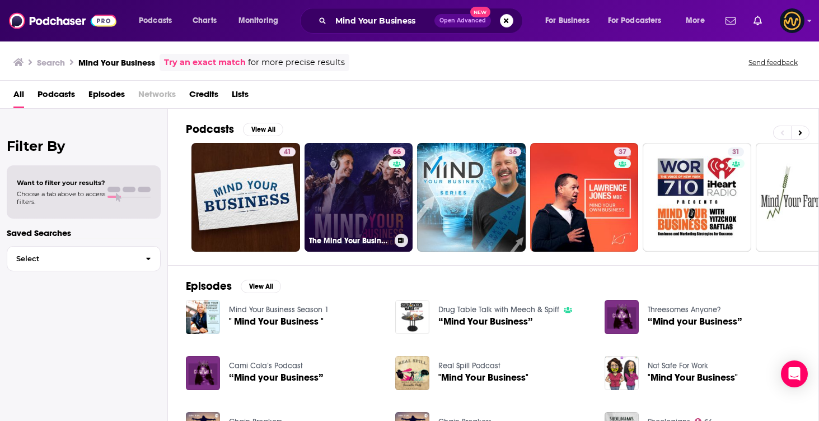
click at [344, 183] on link "66 The Mind Your Business Podcast" at bounding box center [359, 197] width 109 height 109
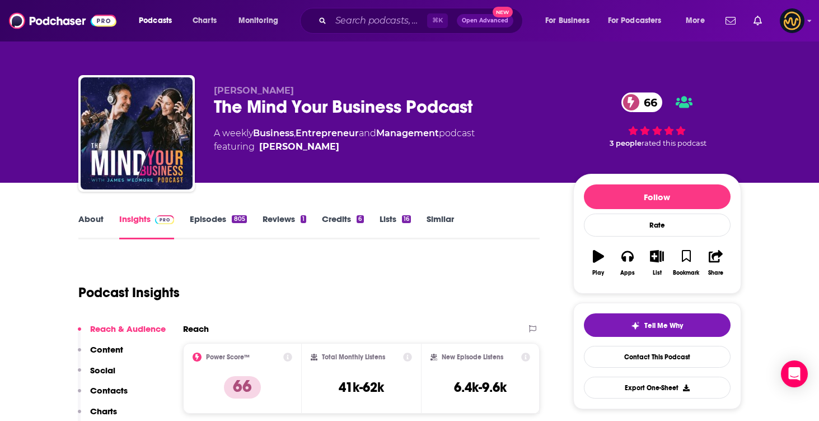
click at [202, 226] on link "Episodes 805" at bounding box center [218, 226] width 57 height 26
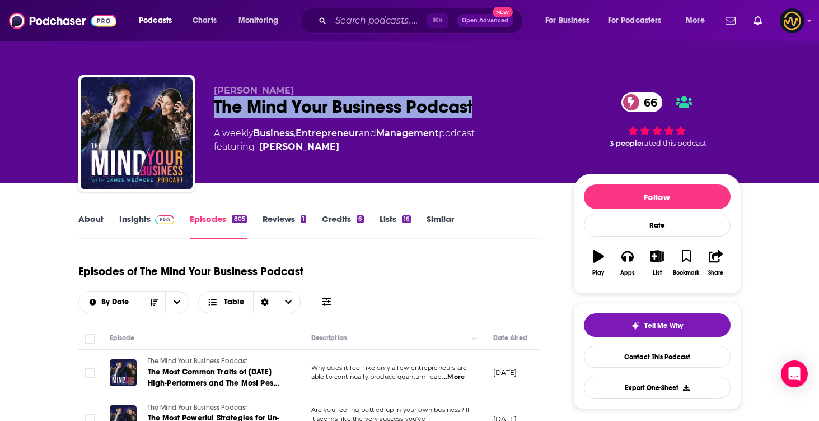
drag, startPoint x: 501, startPoint y: 98, endPoint x: 208, endPoint y: 105, distance: 293.0
click at [208, 105] on div "[PERSON_NAME] The Mind Your Business Podcast 66 A weekly Business , Entrepreneu…" at bounding box center [409, 135] width 663 height 121
copy h2 "The Mind Your Business Podcast"
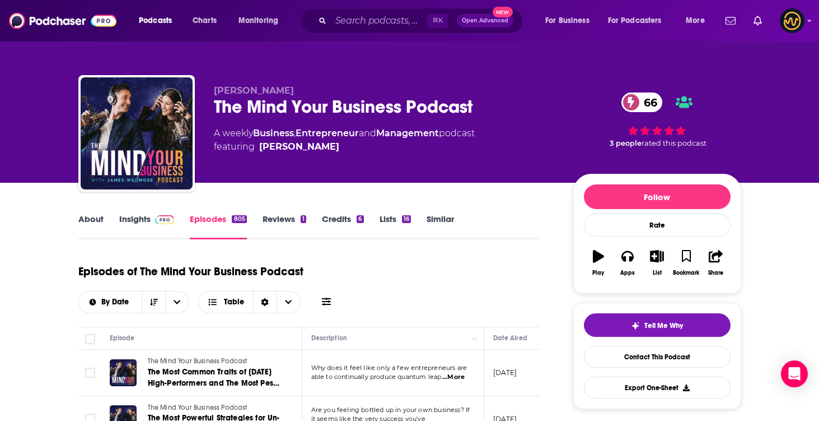
click at [91, 221] on link "About" at bounding box center [90, 226] width 25 height 26
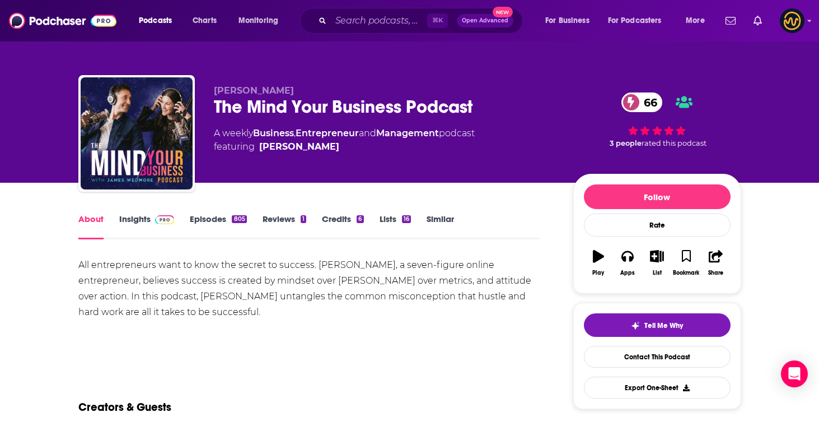
scroll to position [68, 0]
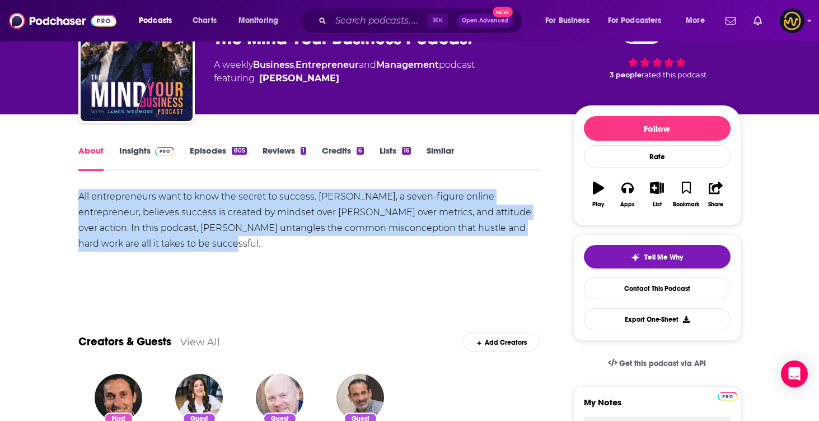
drag, startPoint x: 205, startPoint y: 248, endPoint x: 74, endPoint y: 192, distance: 142.0
copy div "All entrepreneurs want to know the secret to success. [PERSON_NAME], a seven-fi…"
click at [130, 151] on link "Insights" at bounding box center [146, 158] width 55 height 26
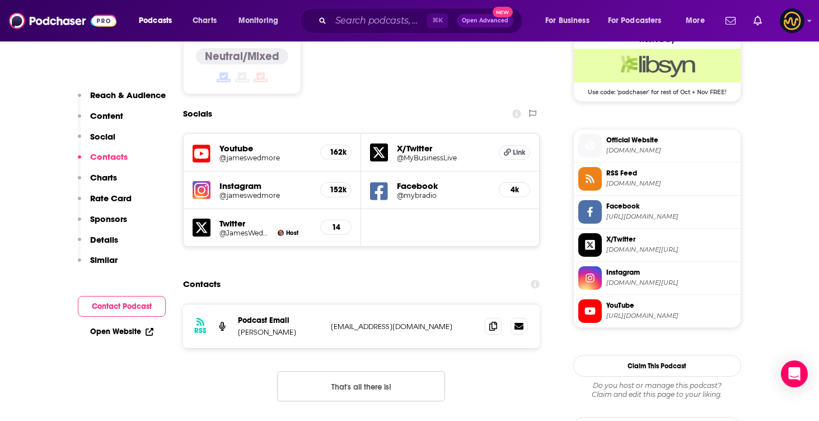
scroll to position [937, 0]
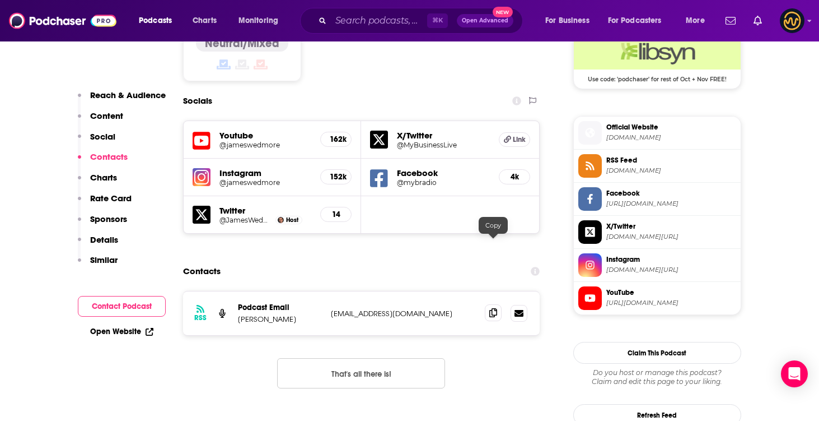
click at [495, 308] on icon at bounding box center [493, 312] width 8 height 9
click at [359, 17] on input "Search podcasts, credits, & more..." at bounding box center [379, 21] width 96 height 18
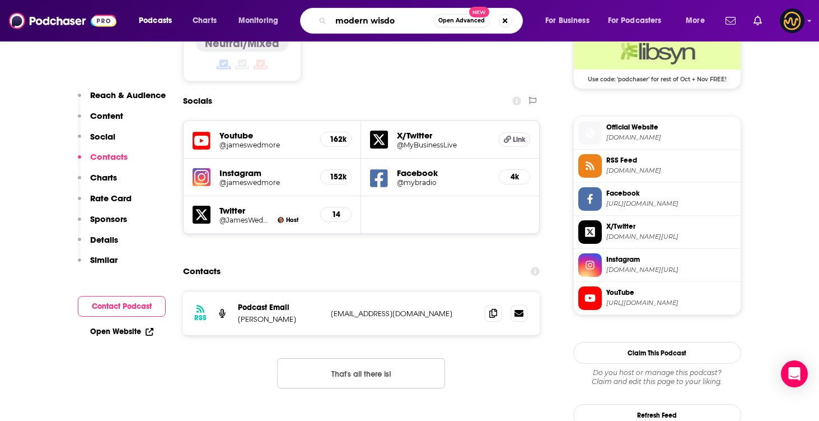
type input "modern wisdom"
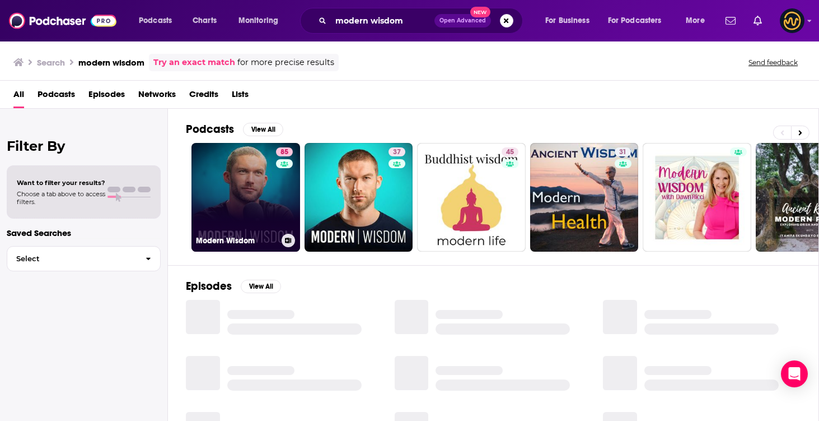
click at [240, 152] on link "85 Modern Wisdom" at bounding box center [246, 197] width 109 height 109
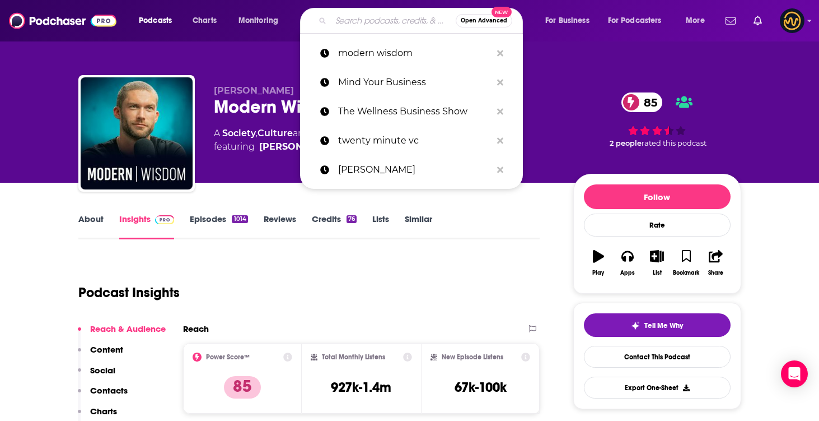
click at [357, 16] on input "Search podcasts, credits, & more..." at bounding box center [393, 21] width 125 height 18
paste input "The School of Greatness Podcast"
type input "The School of Greatness Podcast"
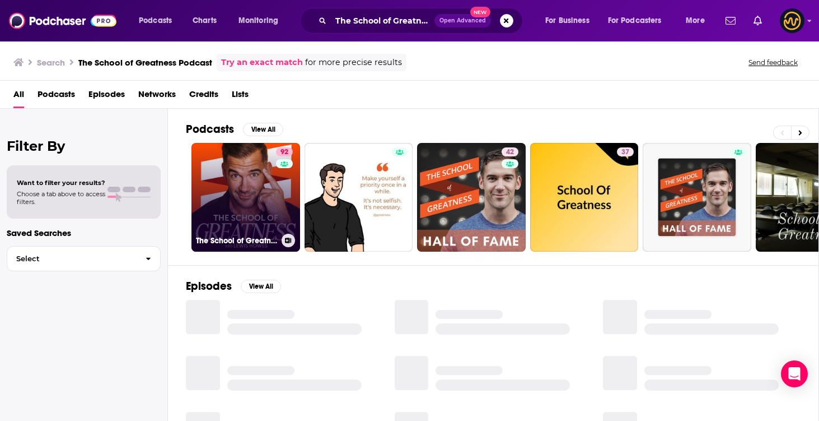
click at [257, 187] on link "92 The School of Greatness" at bounding box center [246, 197] width 109 height 109
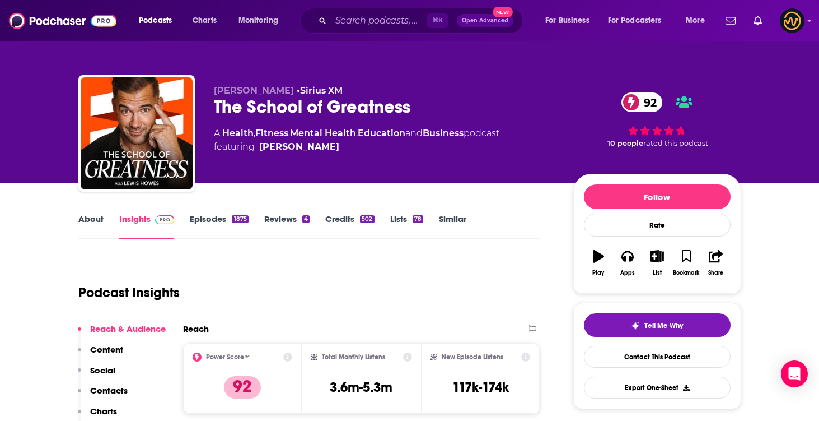
click at [86, 223] on link "About" at bounding box center [90, 226] width 25 height 26
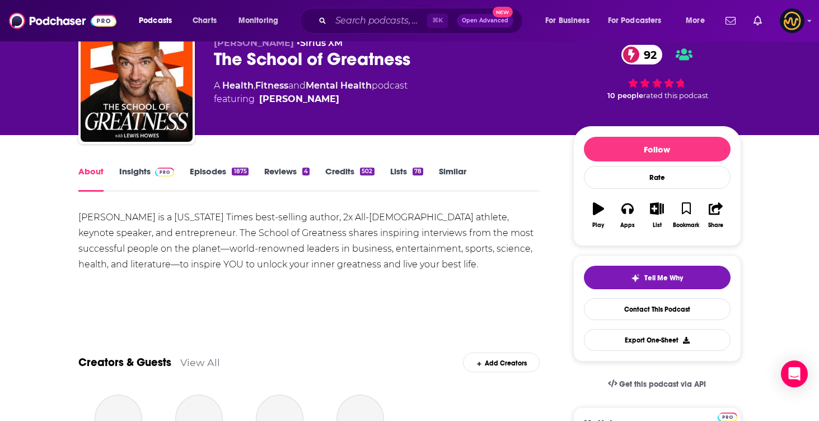
scroll to position [66, 0]
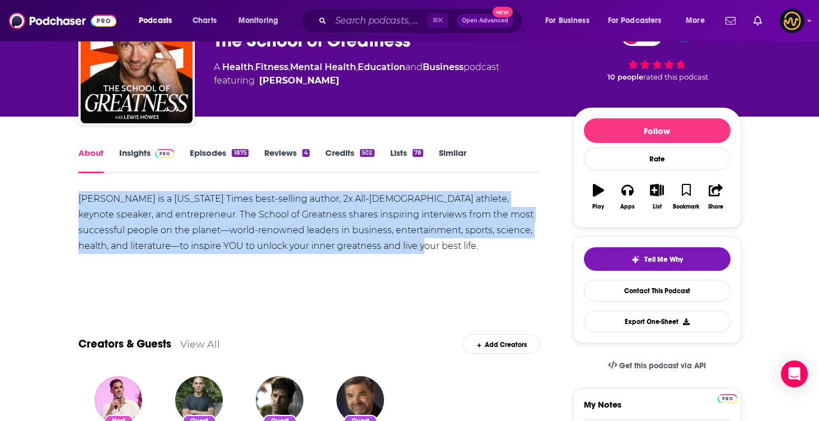
drag, startPoint x: 69, startPoint y: 195, endPoint x: 386, endPoint y: 251, distance: 321.4
copy div "[PERSON_NAME] is a [US_STATE] Times best-selling author, 2x All-[DEMOGRAPHIC_DA…"
click at [143, 150] on link "Insights" at bounding box center [146, 160] width 55 height 26
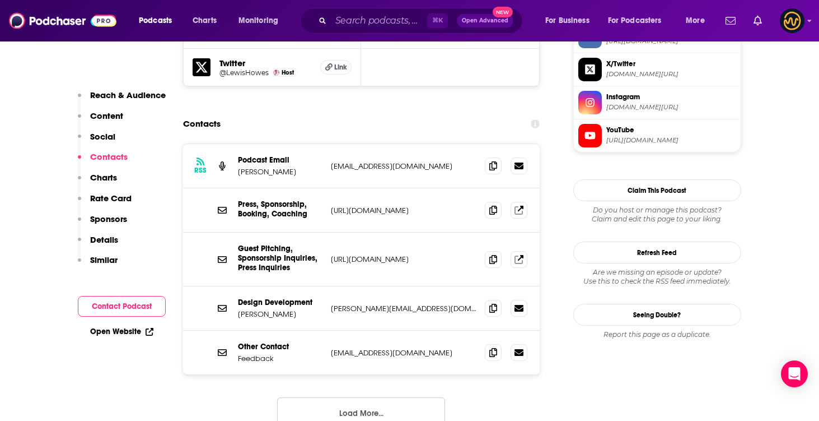
scroll to position [1061, 0]
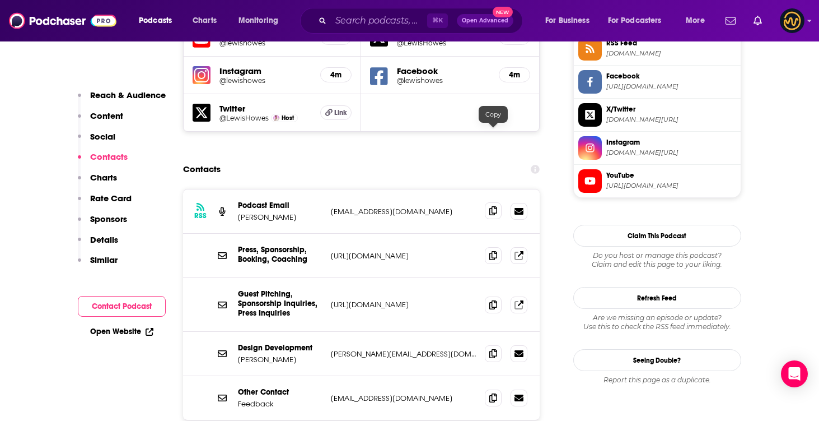
click at [496, 206] on icon at bounding box center [493, 210] width 8 height 9
click at [494, 296] on span at bounding box center [493, 304] width 17 height 17
